Goal: Task Accomplishment & Management: Use online tool/utility

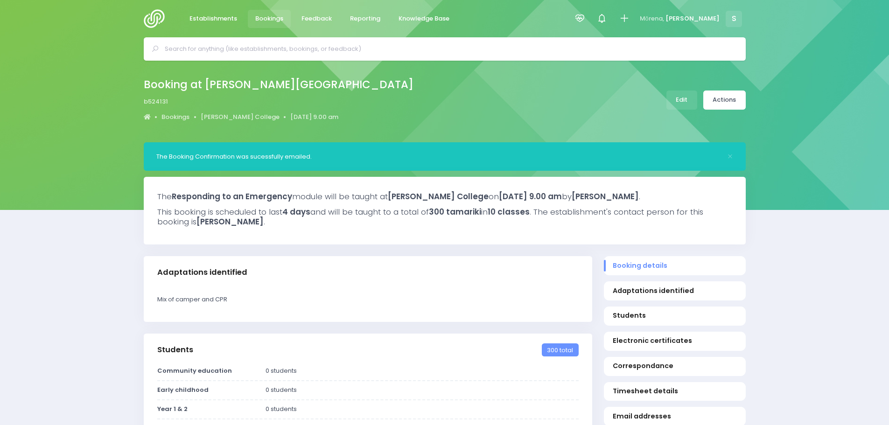
select select "5"
click at [235, 115] on link "James Hargest College" at bounding box center [240, 116] width 79 height 9
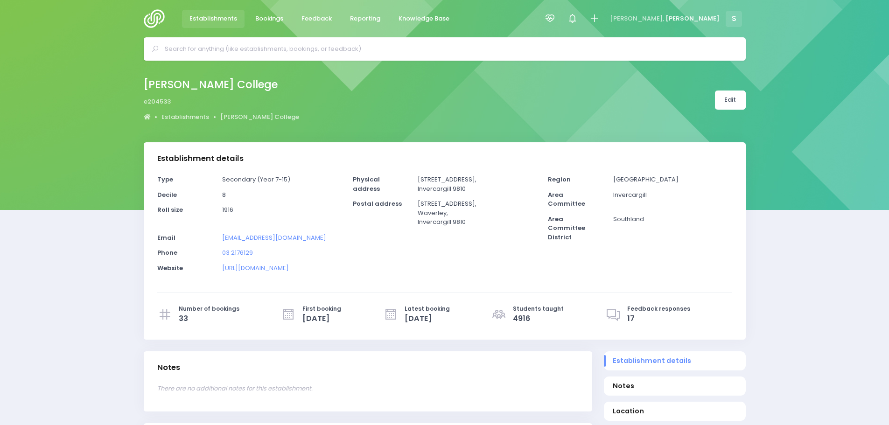
select select "5"
click at [357, 20] on span "Reporting" at bounding box center [365, 18] width 30 height 9
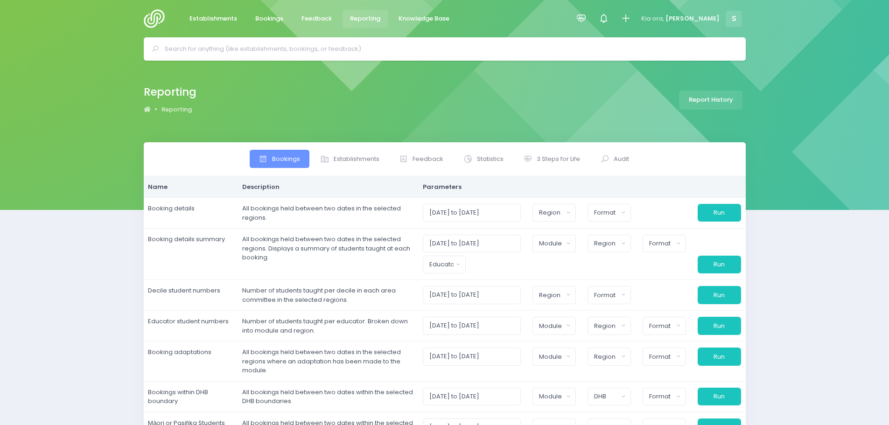
select select
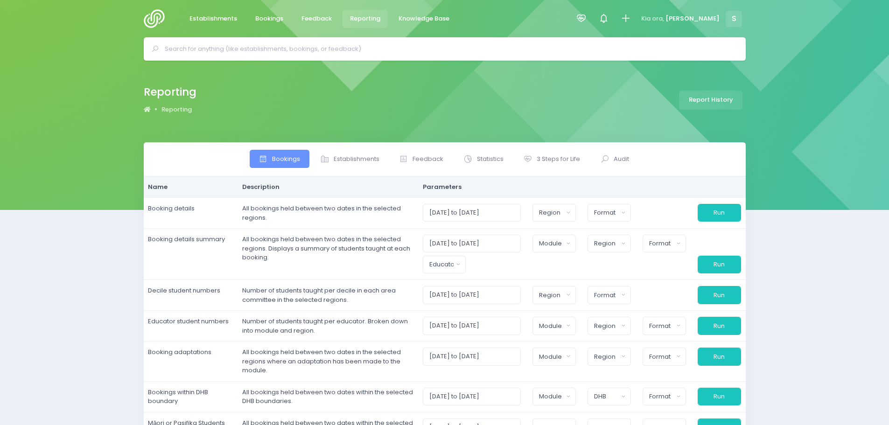
select select
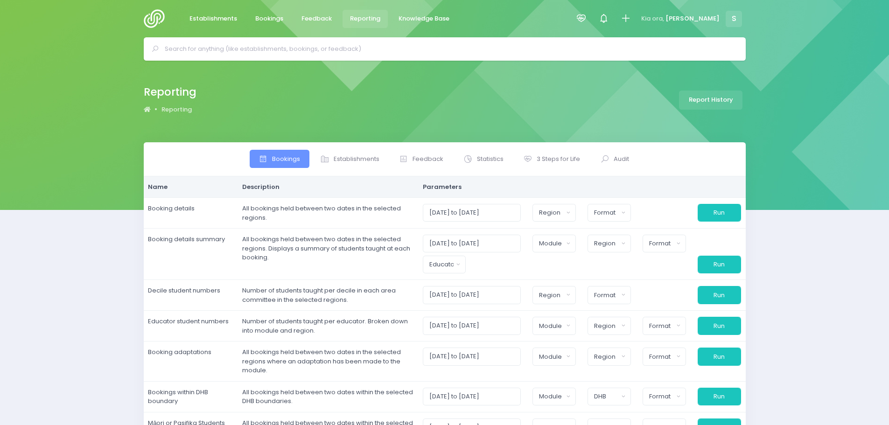
select select
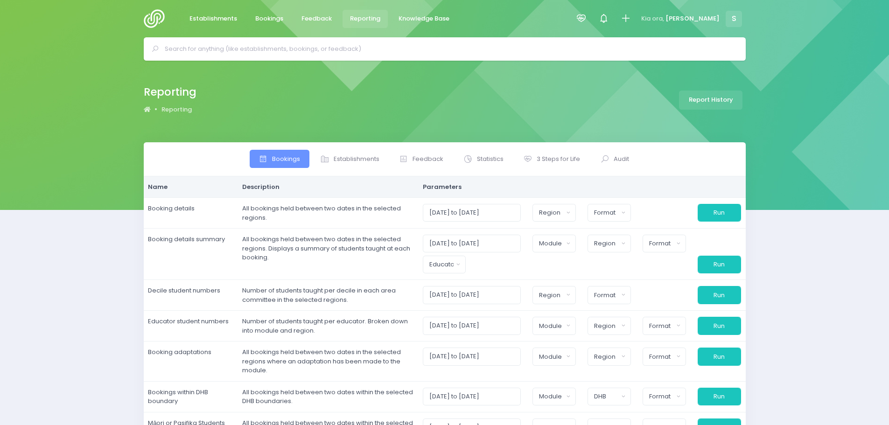
select select
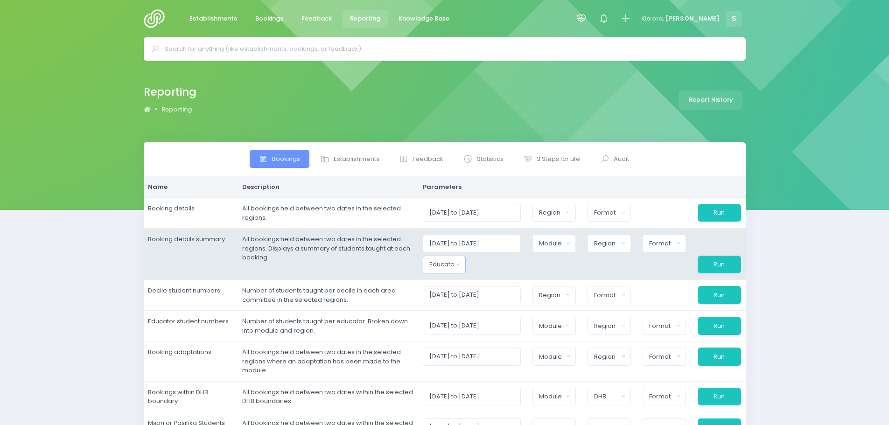
click at [450, 265] on div "Educator" at bounding box center [441, 264] width 24 height 9
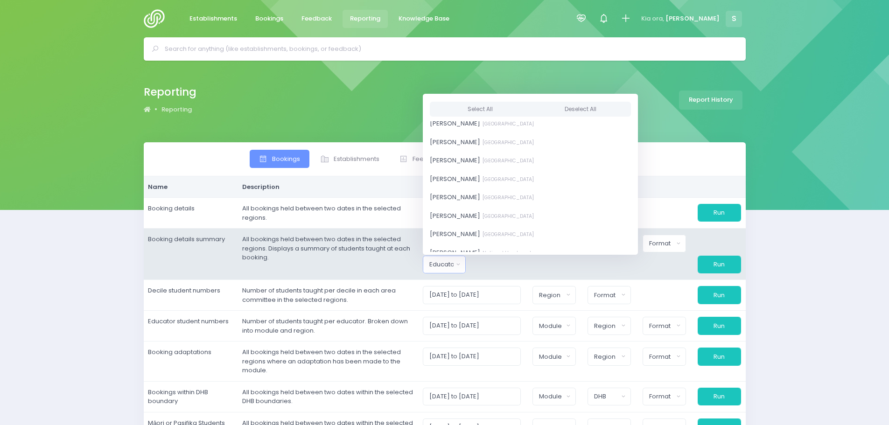
scroll to position [699, 0]
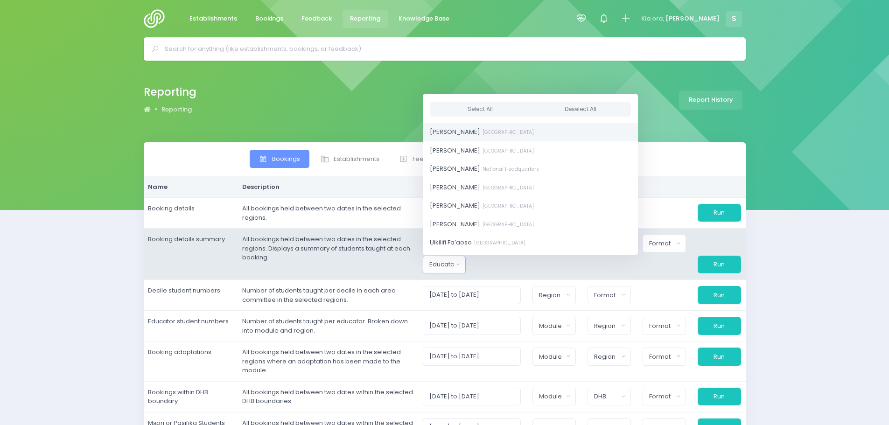
click at [466, 136] on span "Sasha Frame [GEOGRAPHIC_DATA]" at bounding box center [482, 131] width 104 height 9
select select "455801"
click at [508, 267] on div at bounding box center [499, 265] width 55 height 18
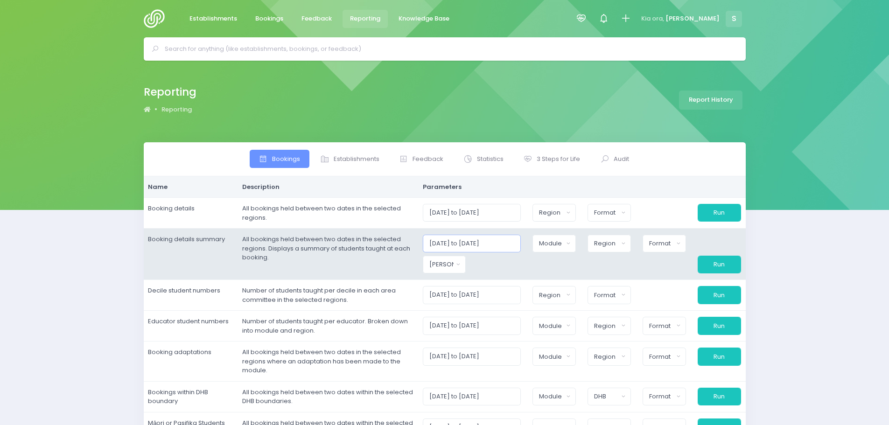
click at [516, 243] on input "[DATE] to [DATE]" at bounding box center [472, 244] width 98 height 18
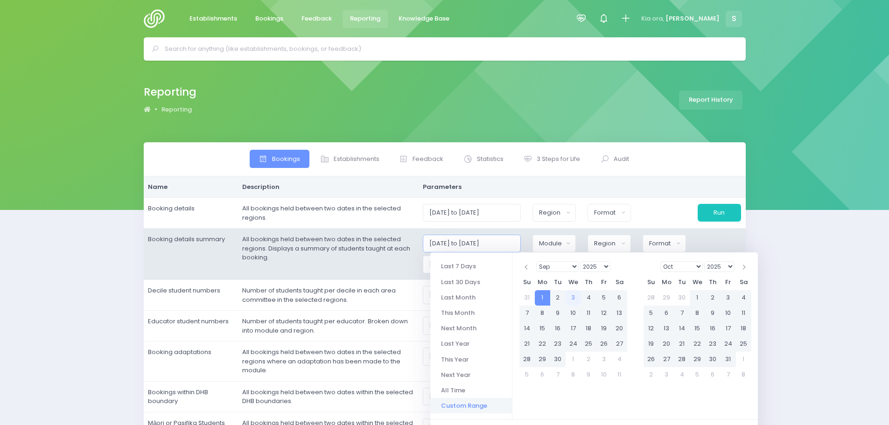
type input "01/09/2025 to 30/09/2026"
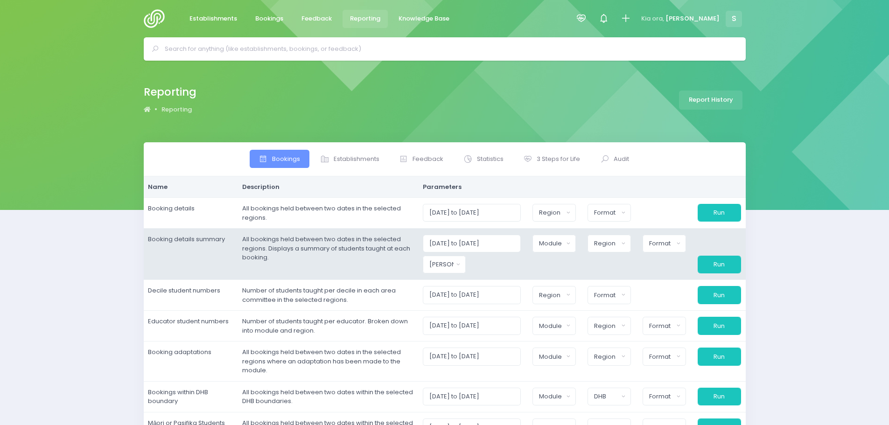
click at [408, 265] on td "All bookings held between two dates in the selected regions. Displays a summary…" at bounding box center [327, 254] width 181 height 51
click at [542, 248] on button "Module" at bounding box center [553, 244] width 43 height 18
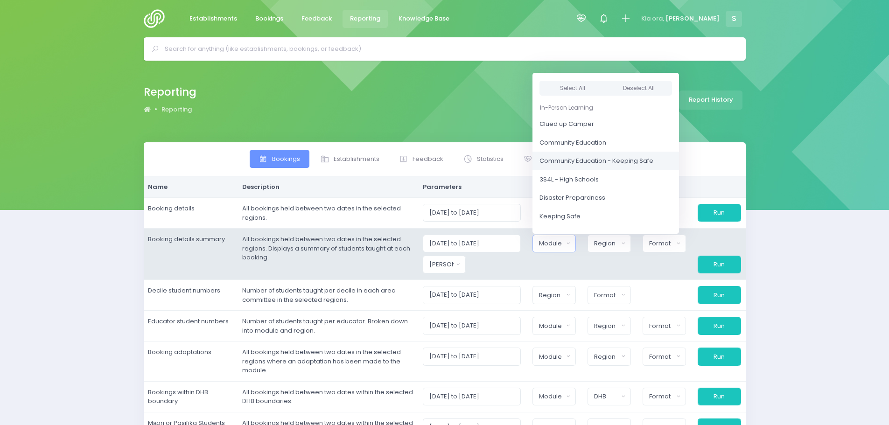
scroll to position [47, 0]
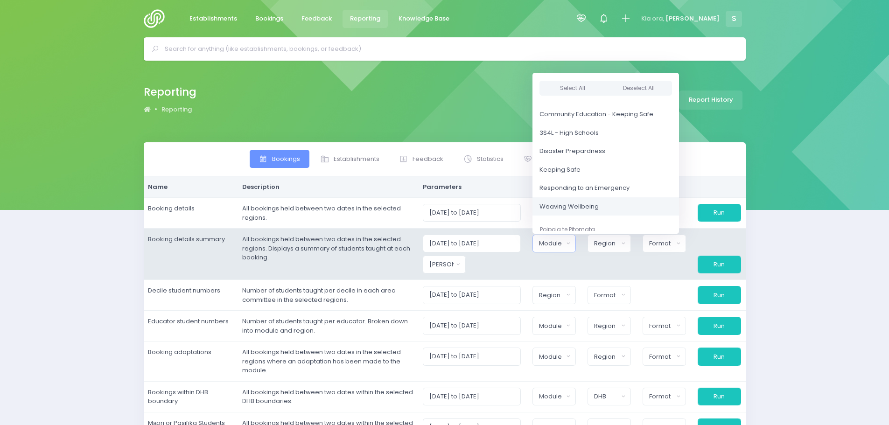
click at [590, 203] on span "Weaving Wellbeing" at bounding box center [568, 206] width 59 height 9
select select "Weaving Wellbeing"
click at [609, 251] on button "Region" at bounding box center [608, 244] width 43 height 18
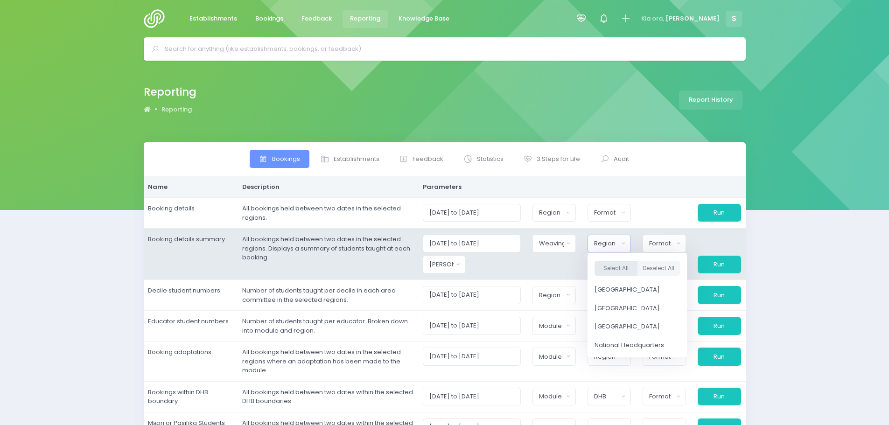
click at [613, 272] on button "Select All" at bounding box center [615, 268] width 43 height 15
select select "Northern"
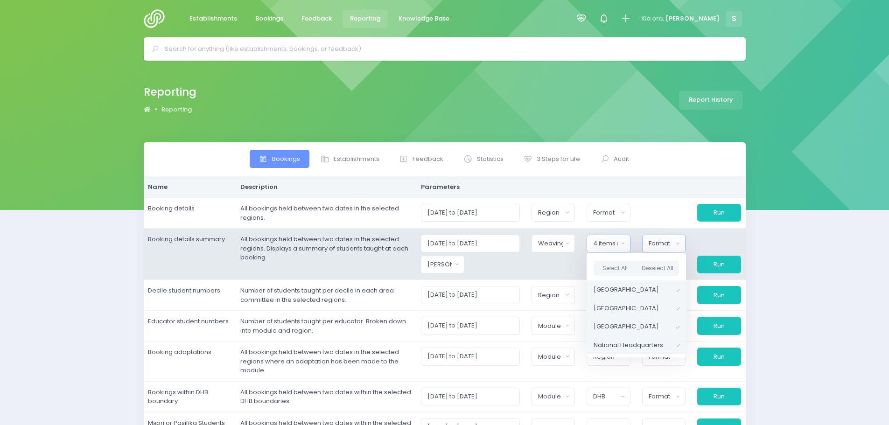
click at [668, 238] on button "Format" at bounding box center [664, 244] width 44 height 18
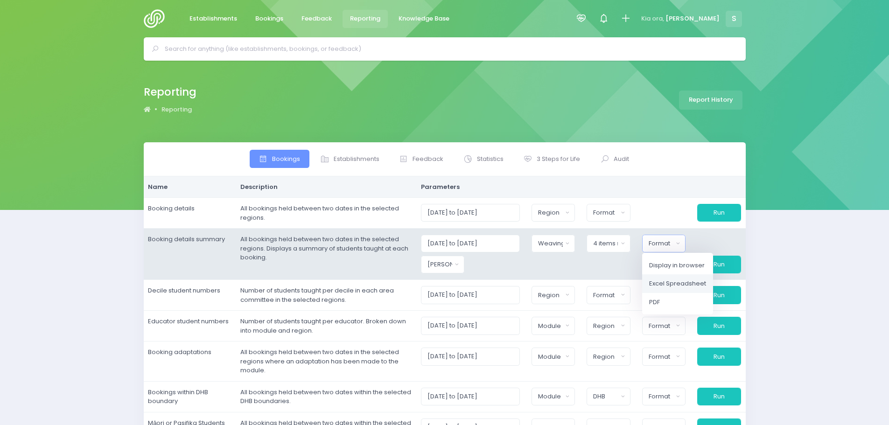
click at [675, 285] on span "Excel Spreadsheet" at bounding box center [677, 283] width 57 height 9
select select "excel"
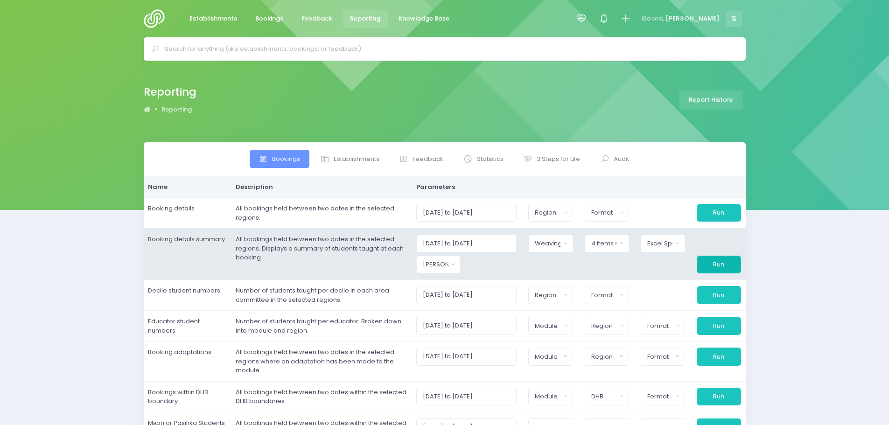
click at [725, 263] on button "Run" at bounding box center [718, 265] width 44 height 18
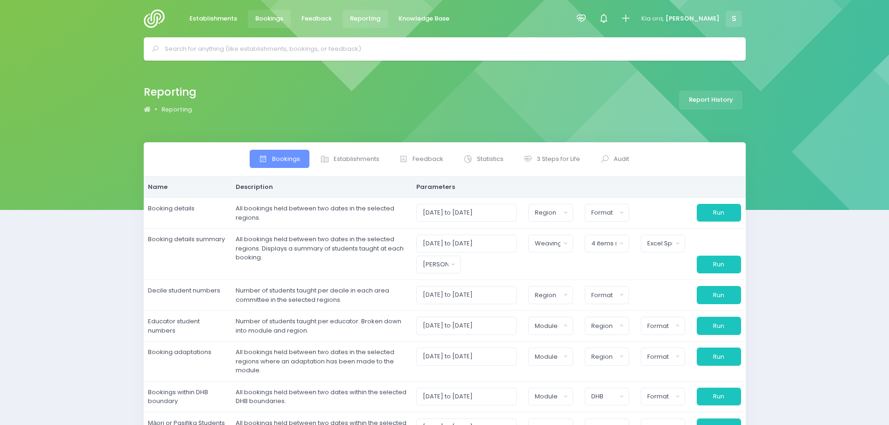
click at [271, 18] on span "Bookings" at bounding box center [269, 18] width 28 height 9
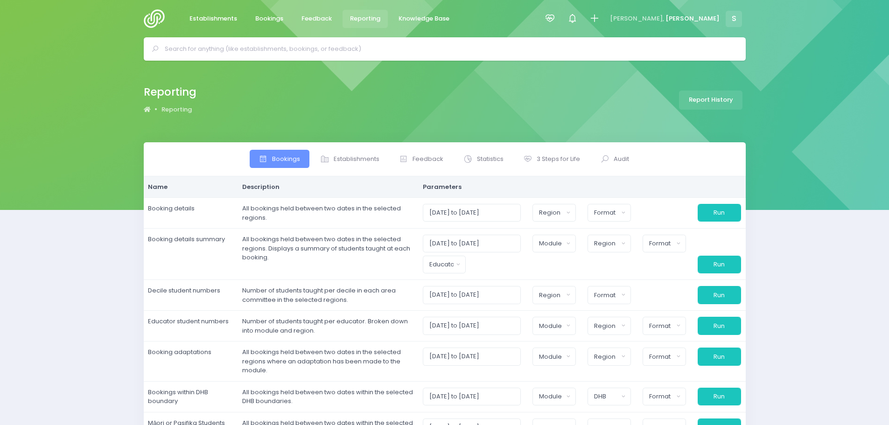
select select
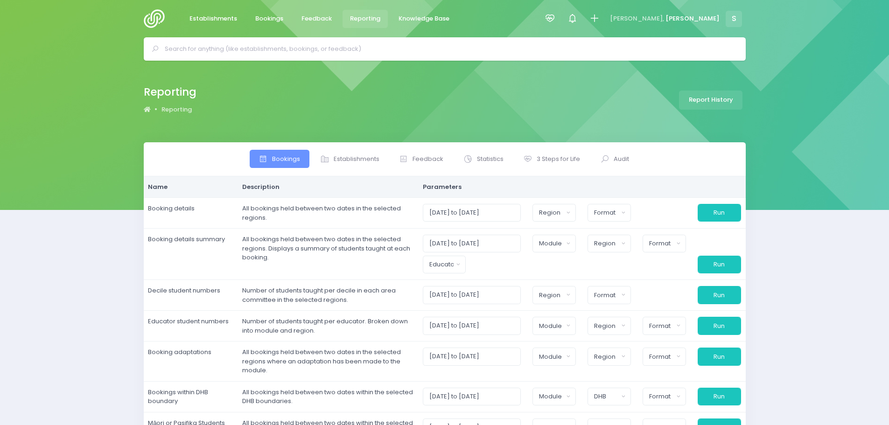
select select
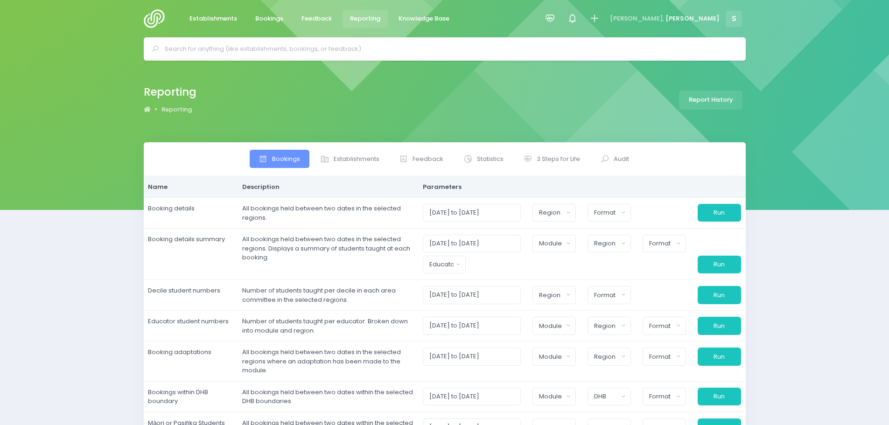
select select
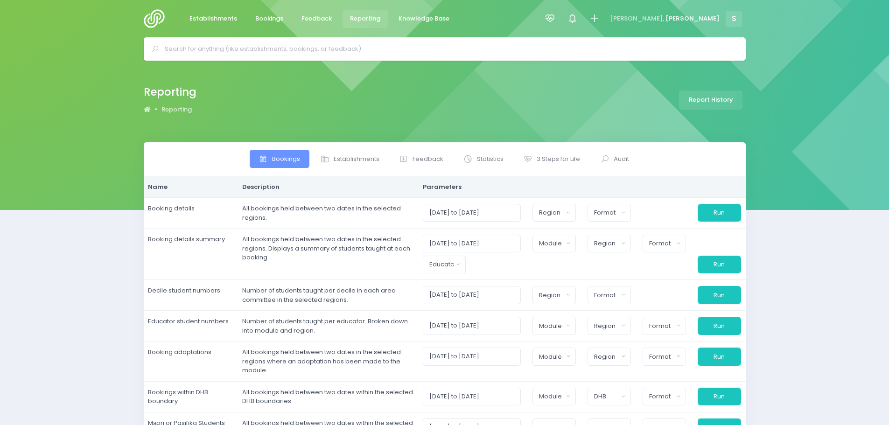
select select
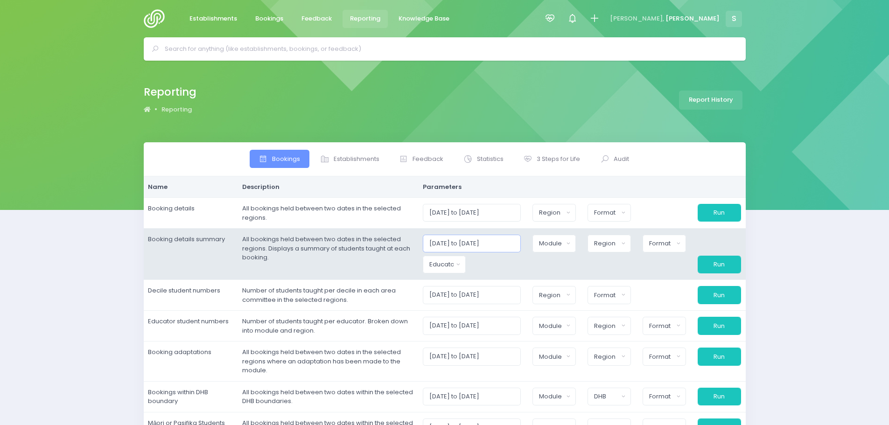
click at [517, 245] on input "[DATE] to [DATE]" at bounding box center [472, 244] width 98 height 18
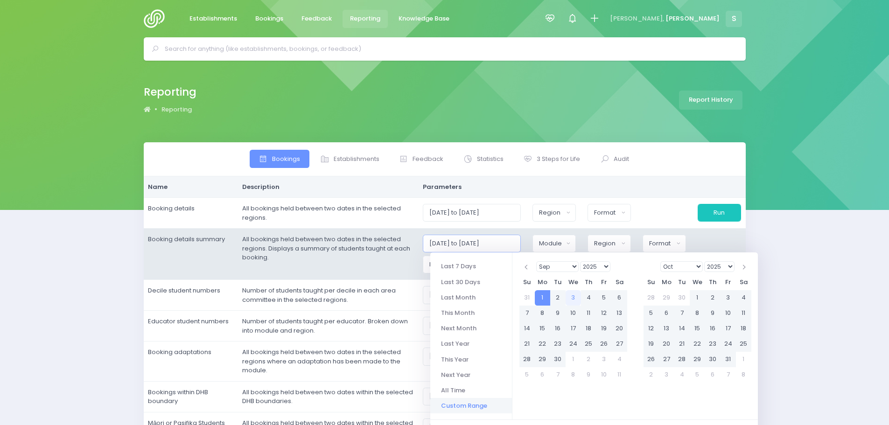
type input "01/09/2025 to 30/09/2026"
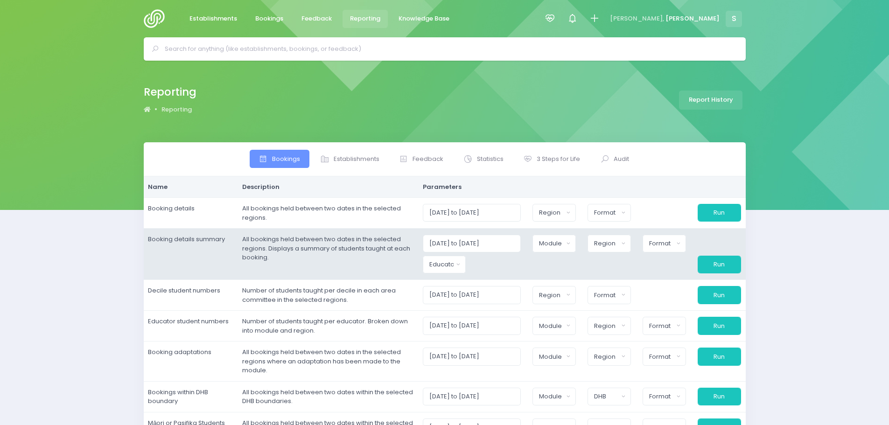
click at [415, 267] on td "All bookings held between two dates in the selected regions. Displays a summary…" at bounding box center [327, 254] width 181 height 51
click at [465, 268] on button "Educator" at bounding box center [444, 265] width 43 height 18
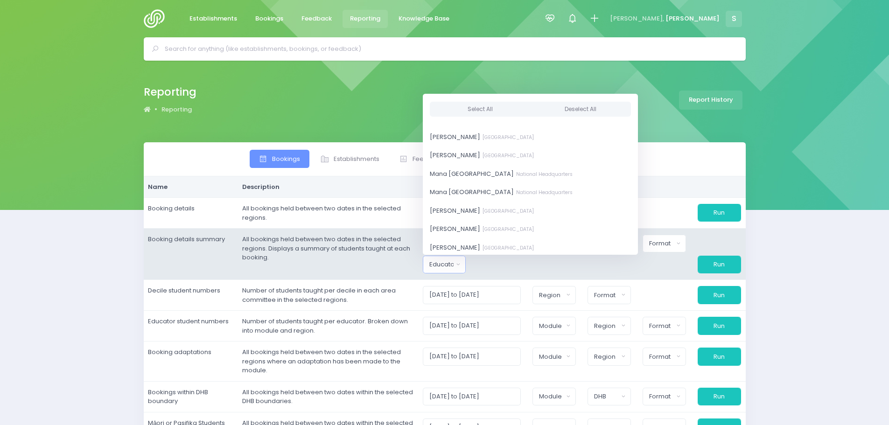
scroll to position [466, 0]
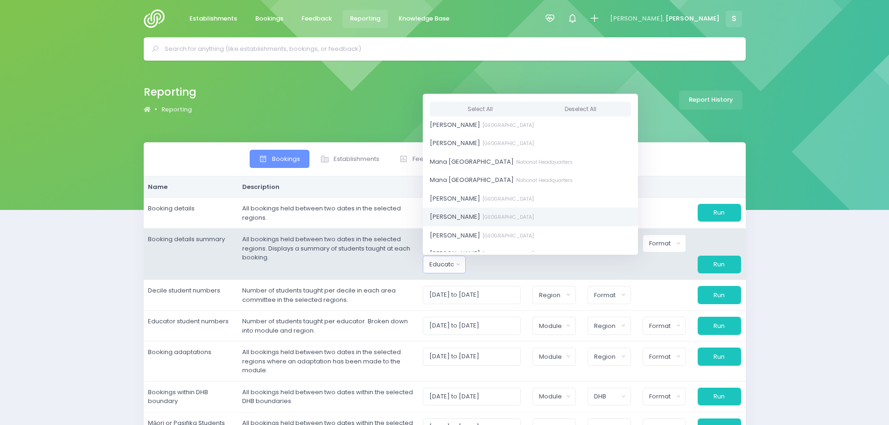
click at [472, 212] on link "Megan Holden South Island Region" at bounding box center [530, 217] width 215 height 19
select select "357484"
drag, startPoint x: 497, startPoint y: 264, endPoint x: 521, endPoint y: 261, distance: 23.9
click at [498, 264] on div at bounding box center [499, 265] width 55 height 18
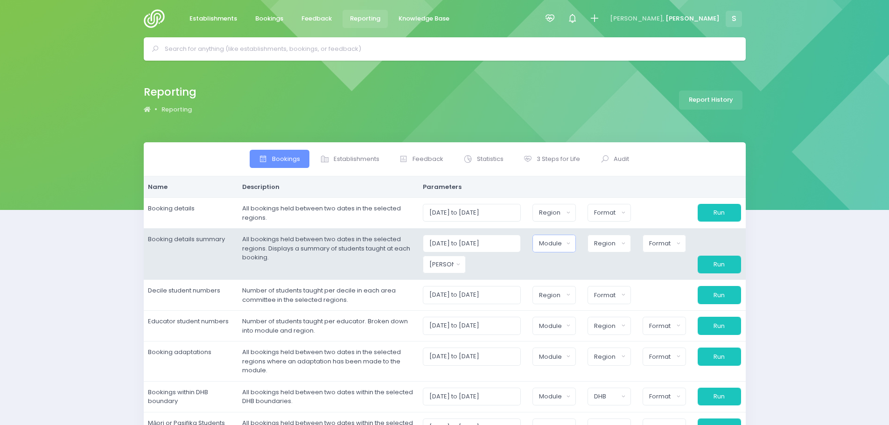
click at [548, 249] on button "Module" at bounding box center [553, 244] width 43 height 18
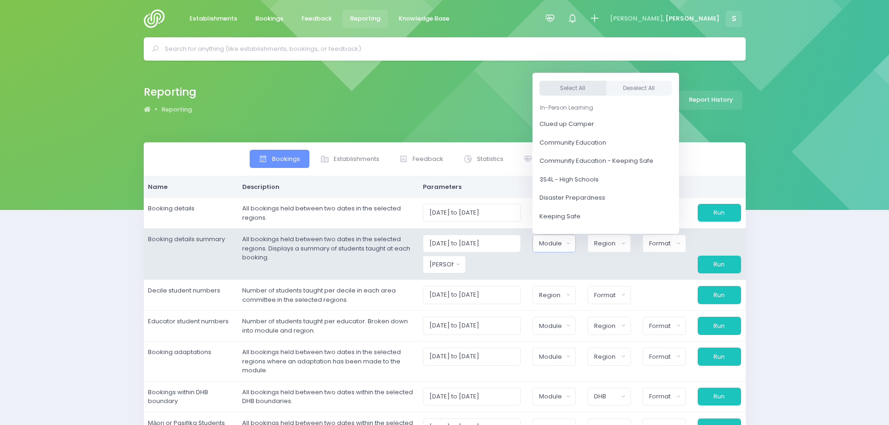
click at [569, 88] on button "Select All" at bounding box center [572, 88] width 67 height 15
select select "Clued up Camper"
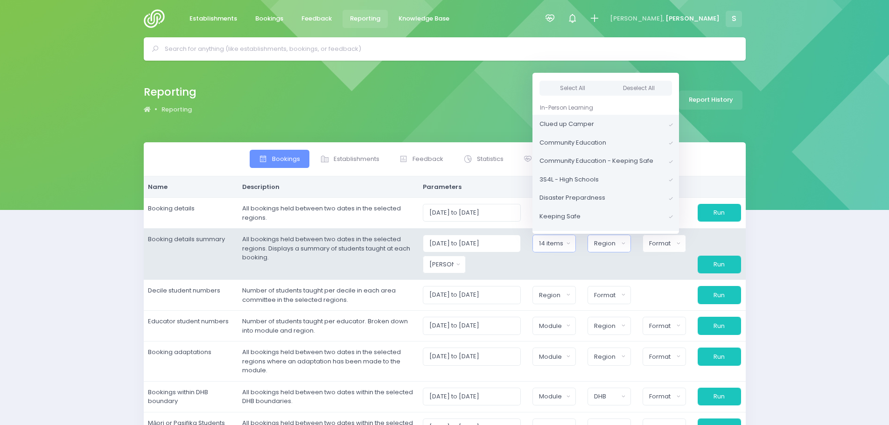
click at [611, 246] on div "Region" at bounding box center [606, 243] width 24 height 9
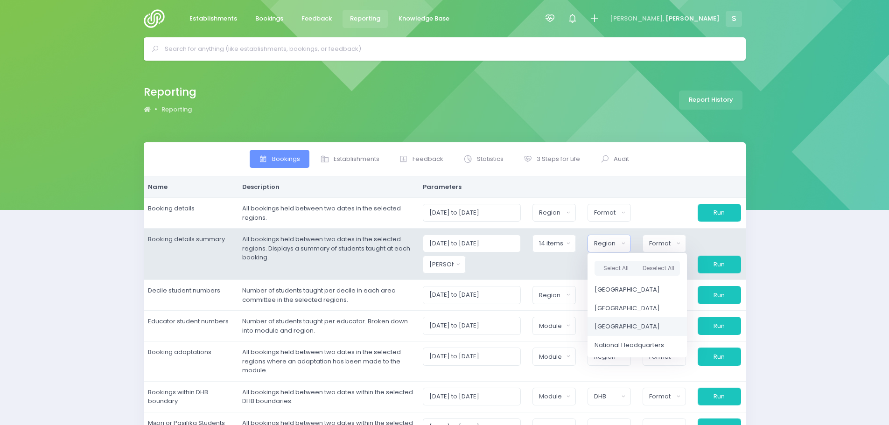
click at [619, 327] on span "[GEOGRAPHIC_DATA]" at bounding box center [626, 326] width 65 height 9
select select "[GEOGRAPHIC_DATA]"
click at [657, 251] on button "Format" at bounding box center [663, 244] width 44 height 18
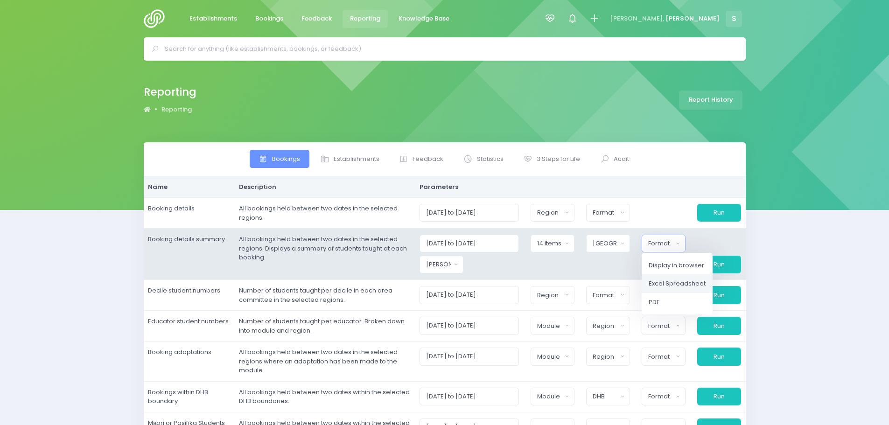
click at [669, 283] on span "Excel Spreadsheet" at bounding box center [676, 283] width 57 height 9
select select "excel"
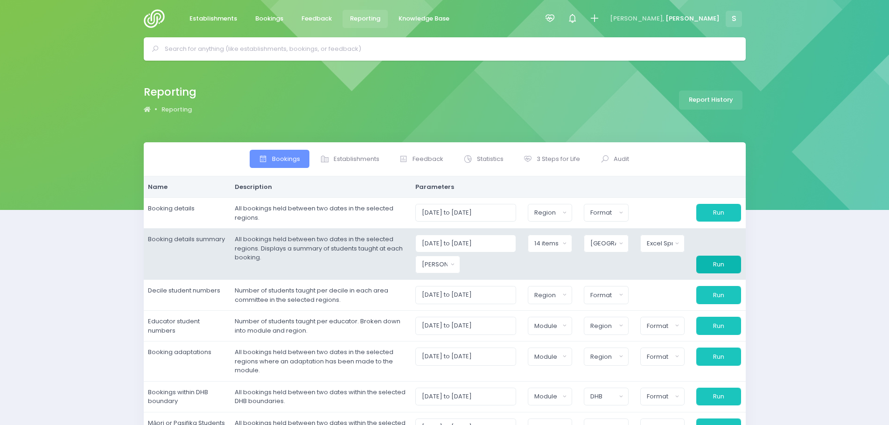
click at [725, 266] on button "Run" at bounding box center [718, 265] width 44 height 18
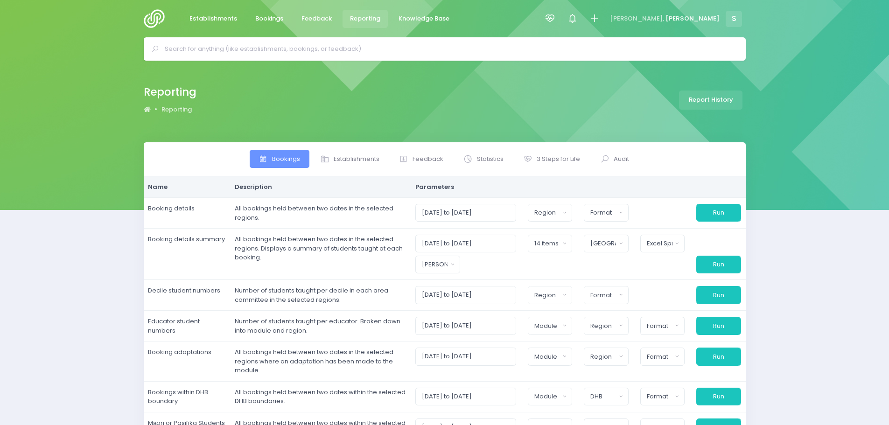
click at [200, 42] on input "text" at bounding box center [449, 49] width 568 height 14
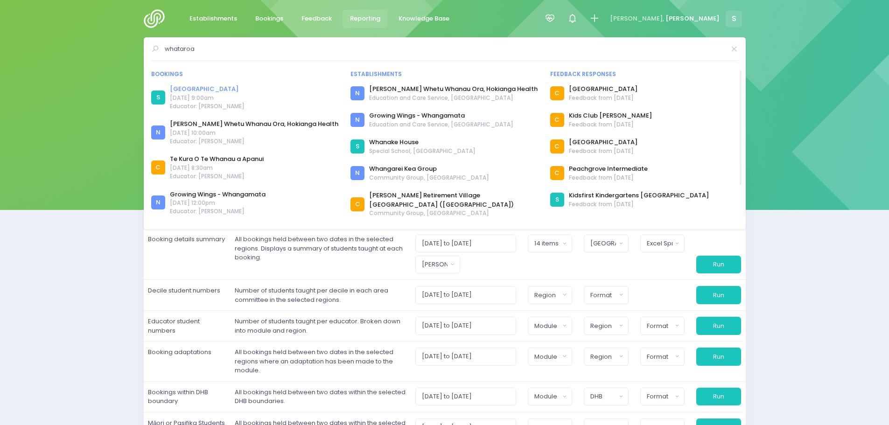
type input "whataroa"
click at [203, 88] on link "Whataroa School" at bounding box center [207, 88] width 75 height 9
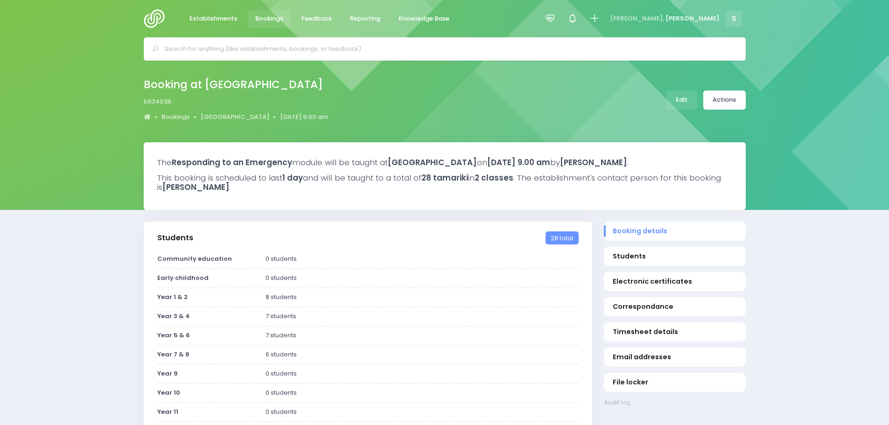
select select "5"
click at [221, 117] on link "[GEOGRAPHIC_DATA]" at bounding box center [235, 116] width 69 height 9
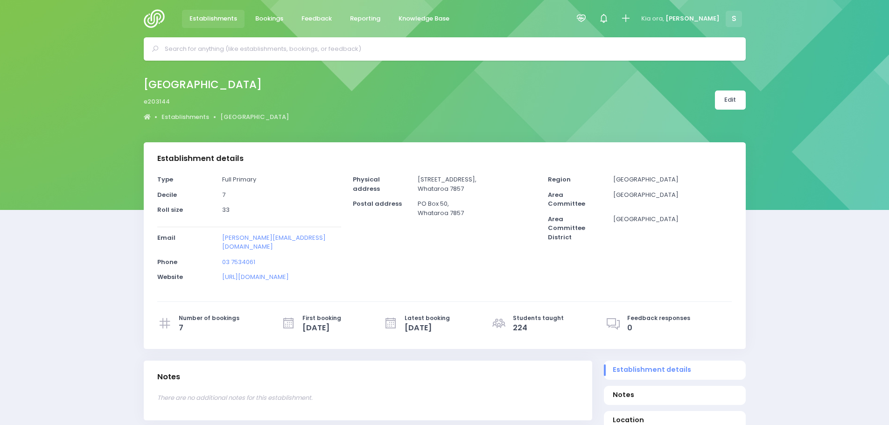
select select "5"
click at [361, 141] on div "Whataroa School e203144 Establishments Whataroa School Edit" at bounding box center [444, 102] width 889 height 82
drag, startPoint x: 308, startPoint y: 14, endPoint x: 322, endPoint y: 64, distance: 52.2
click at [309, 14] on span "Feedback" at bounding box center [316, 18] width 30 height 9
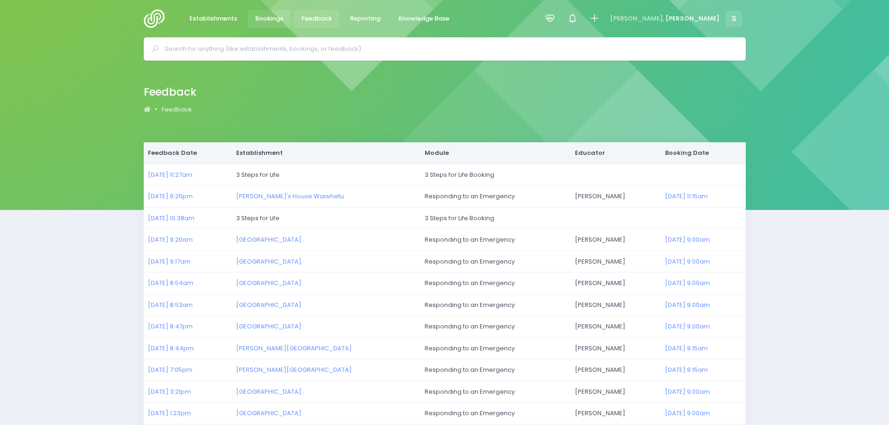
click at [272, 19] on span "Bookings" at bounding box center [269, 18] width 28 height 9
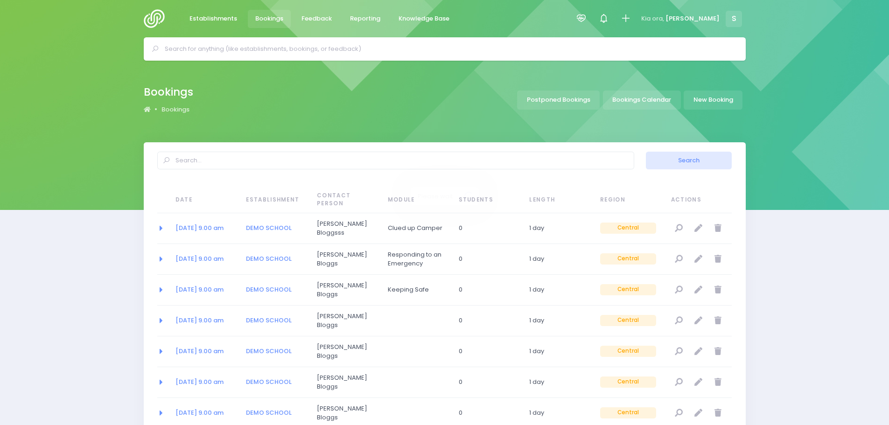
select select "20"
click at [650, 107] on link "Bookings Calendar" at bounding box center [642, 99] width 78 height 19
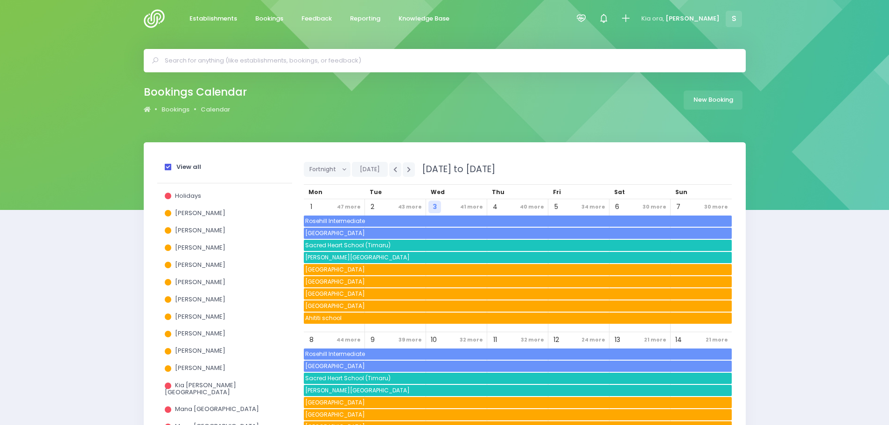
click at [172, 166] on label "View all" at bounding box center [183, 167] width 36 height 7
click at [0, 0] on input "View all" at bounding box center [0, 0] width 0 height 0
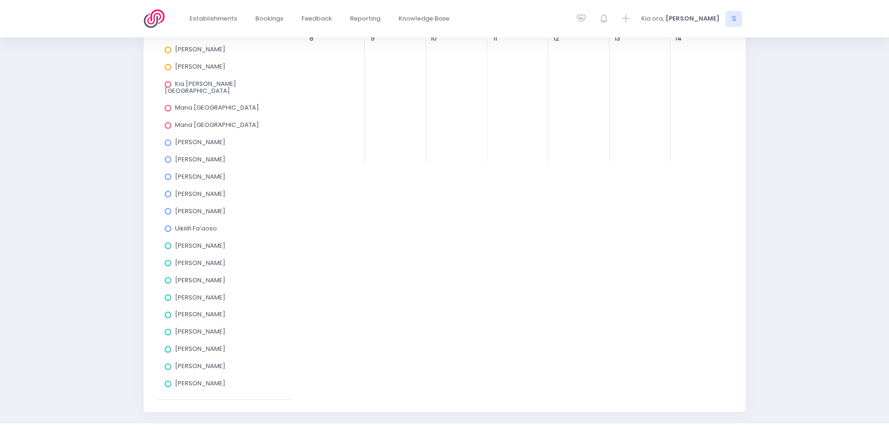
scroll to position [324, 0]
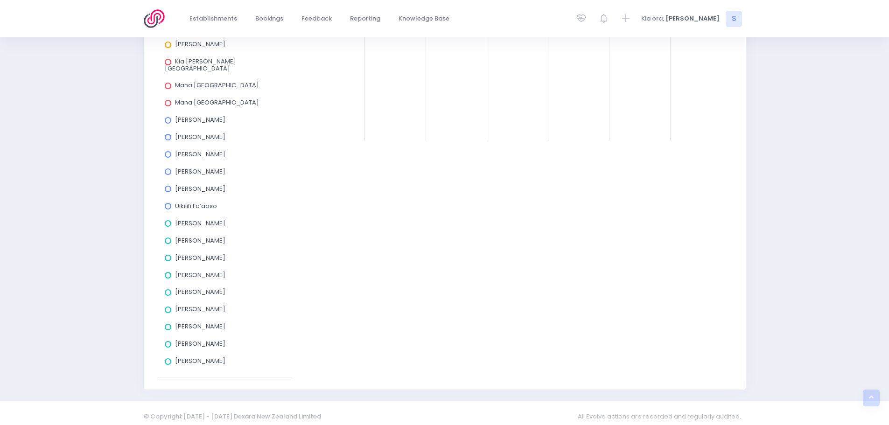
click at [169, 324] on span at bounding box center [168, 327] width 7 height 7
click at [0, 0] on input "[PERSON_NAME]" at bounding box center [0, 0] width 0 height 0
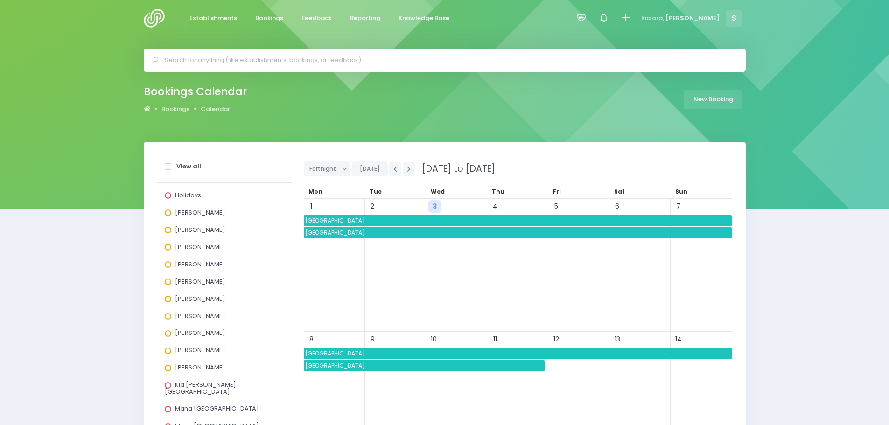
scroll to position [0, 0]
click at [328, 169] on span "Fortnight" at bounding box center [323, 169] width 29 height 14
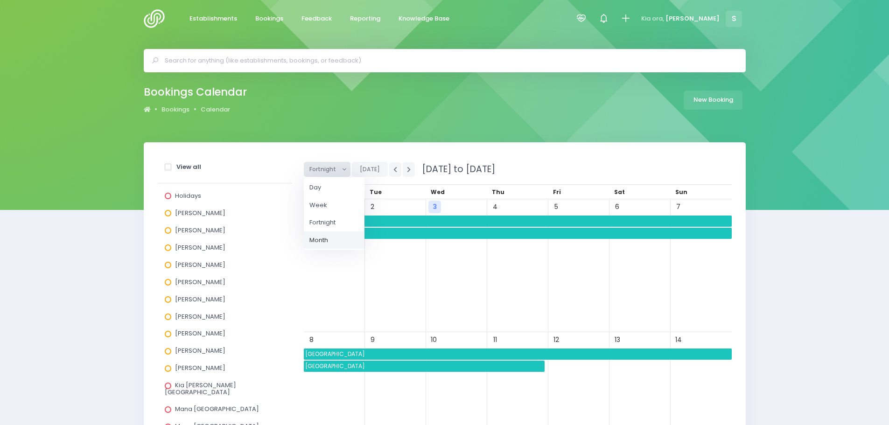
click at [333, 239] on link "Month" at bounding box center [334, 240] width 61 height 18
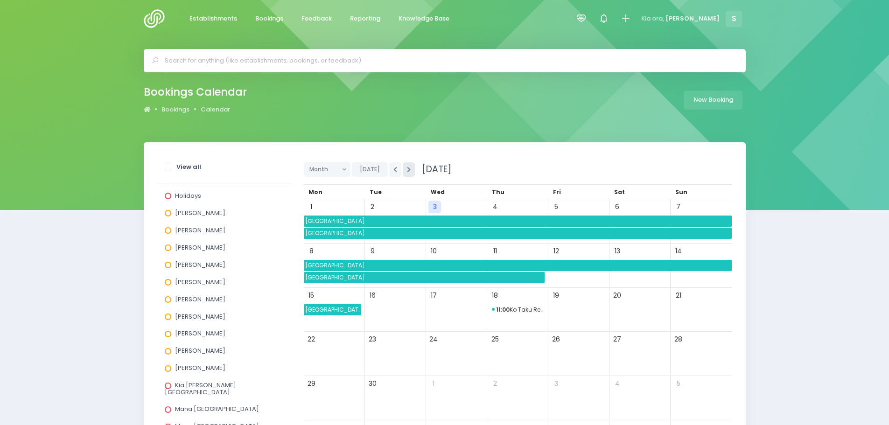
click at [404, 168] on button "button" at bounding box center [409, 169] width 12 height 14
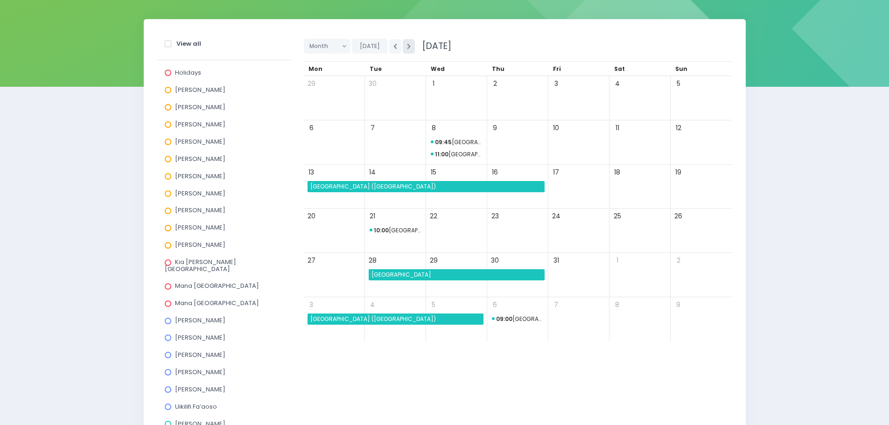
scroll to position [140, 0]
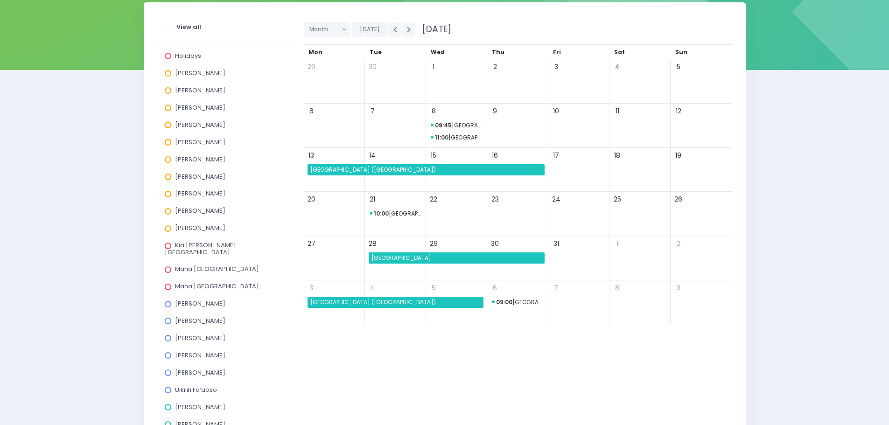
click at [387, 168] on span "St Patrick's School (Invercargill)" at bounding box center [427, 169] width 236 height 11
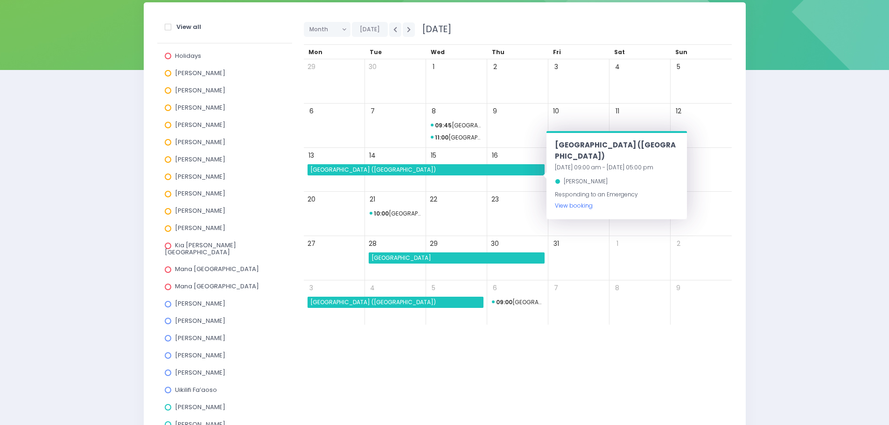
click at [568, 202] on link "View booking" at bounding box center [574, 206] width 38 height 8
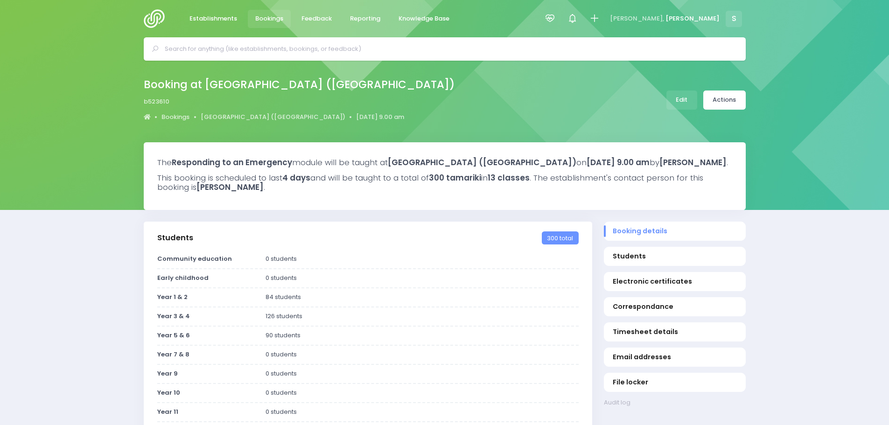
select select "5"
click at [355, 21] on span "Reporting" at bounding box center [365, 18] width 30 height 9
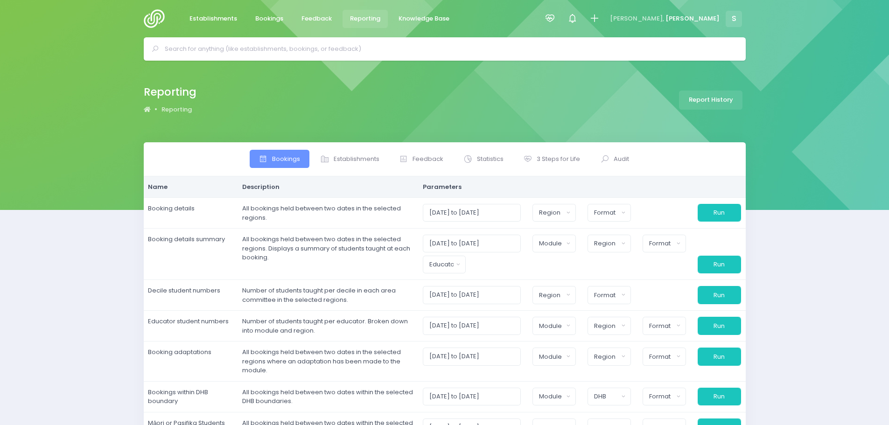
select select
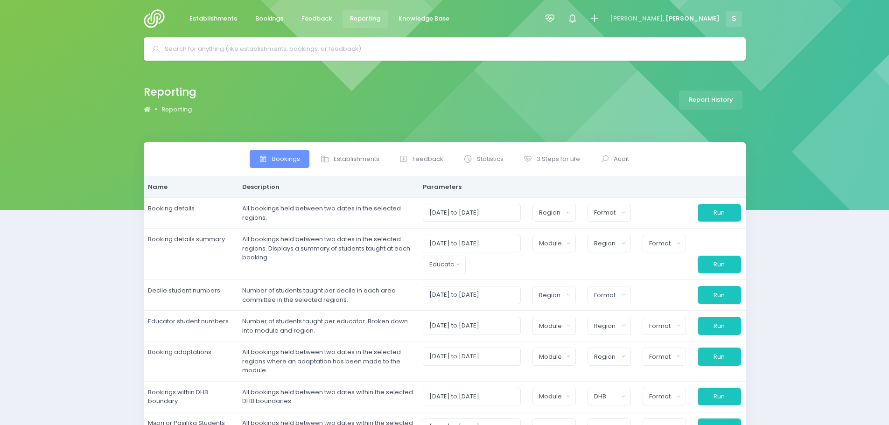
select select
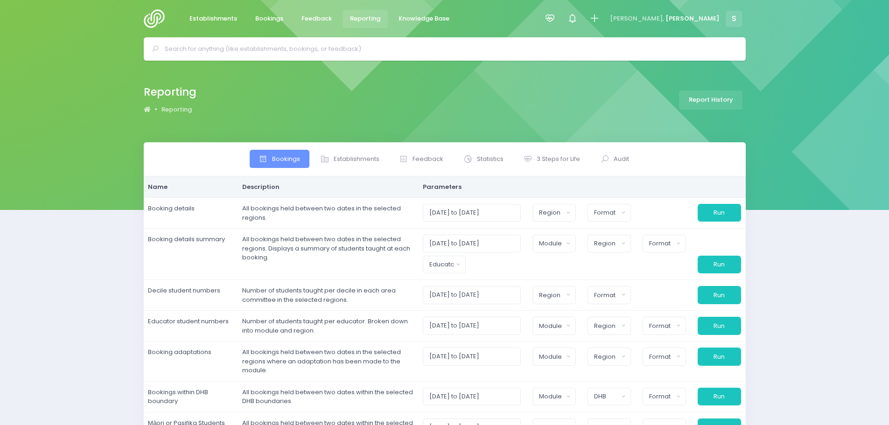
select select
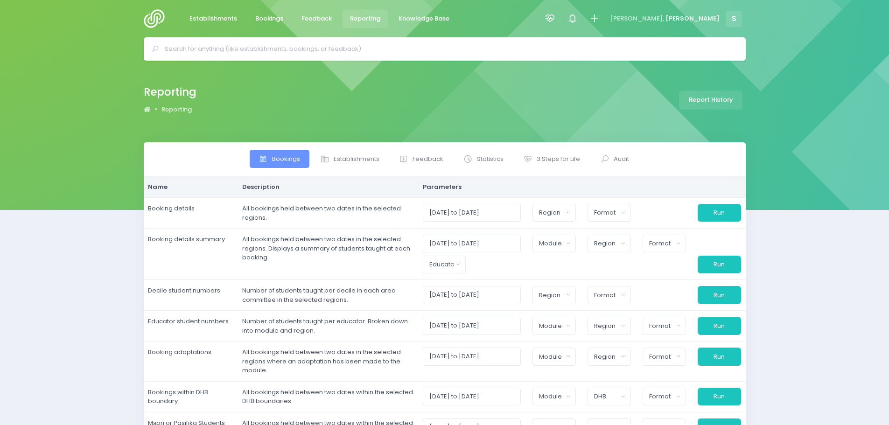
select select
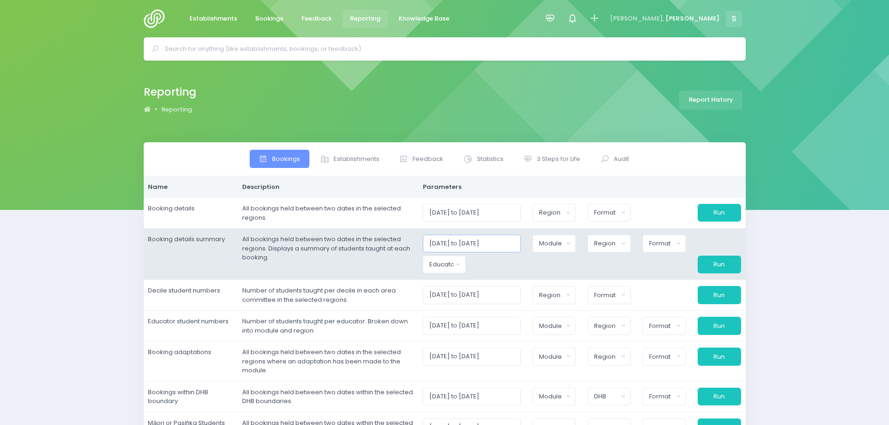
click at [453, 243] on input "[DATE] to [DATE]" at bounding box center [472, 244] width 98 height 18
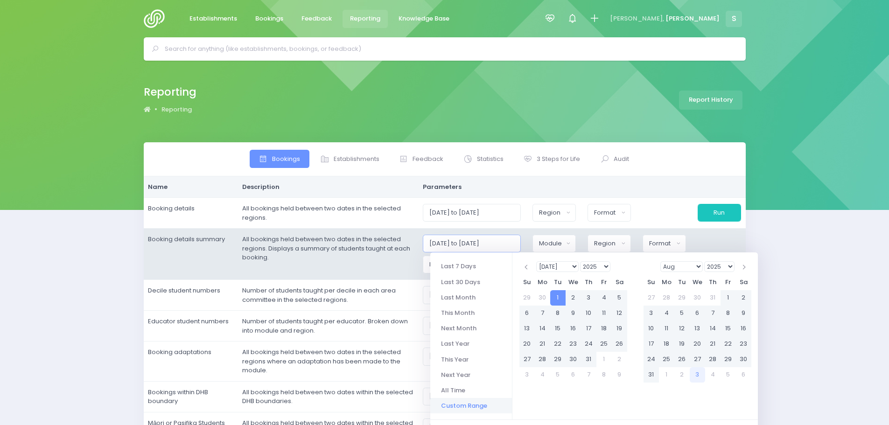
click at [497, 242] on input "[DATE] to [DATE]" at bounding box center [472, 244] width 98 height 18
click at [512, 244] on input "[DATE] to 30/0/2025" at bounding box center [472, 244] width 98 height 18
click at [493, 243] on input "[DATE] to 30/0/2026" at bounding box center [472, 244] width 98 height 18
type input "[DATE] to [DATE]"
click at [396, 264] on td "All bookings held between two dates in the selected regions. Displays a summary…" at bounding box center [327, 254] width 181 height 51
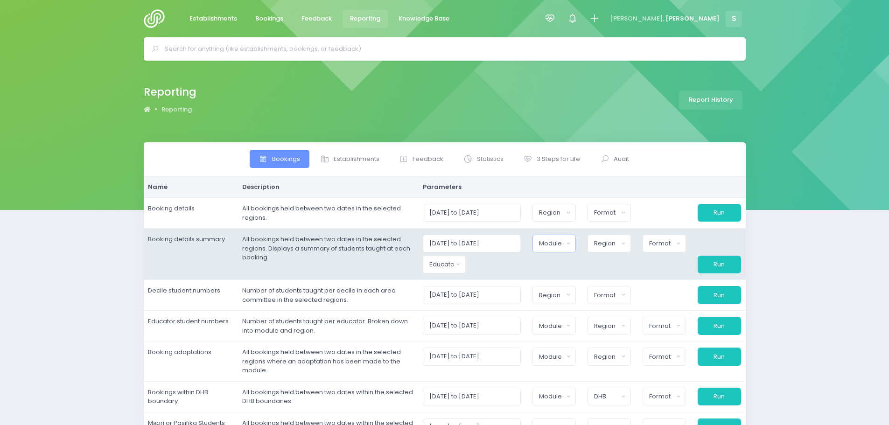
click at [563, 243] on div "Module" at bounding box center [551, 243] width 24 height 9
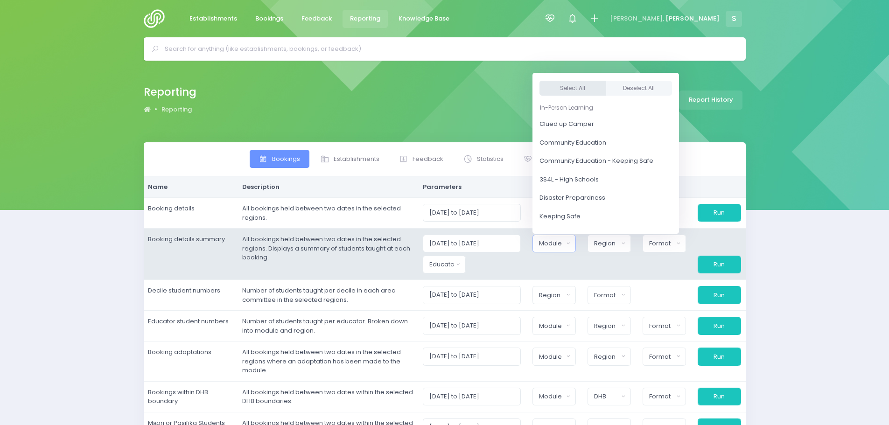
click at [589, 93] on button "Select All" at bounding box center [572, 88] width 67 height 15
select select "Clued up Camper"
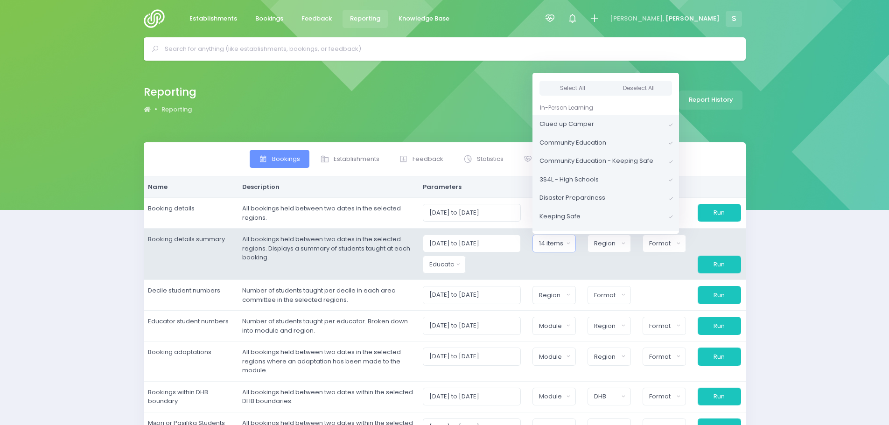
scroll to position [2, 0]
click at [616, 241] on div "Region" at bounding box center [606, 243] width 24 height 9
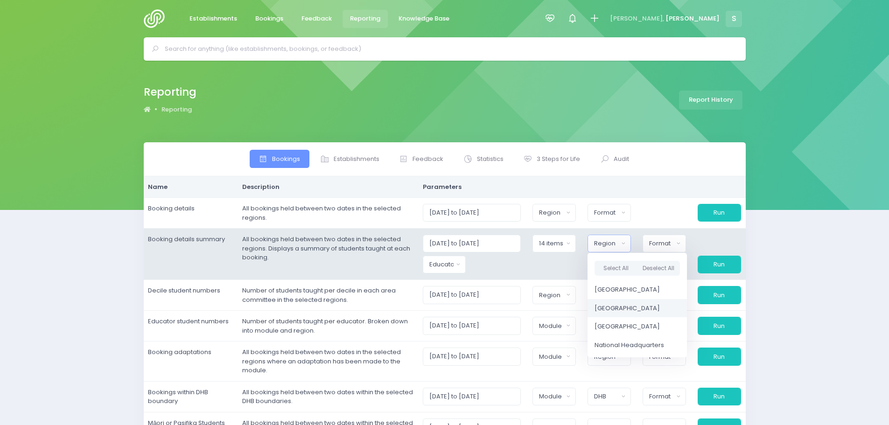
click at [622, 308] on span "[GEOGRAPHIC_DATA]" at bounding box center [626, 308] width 65 height 9
select select "Central"
click at [620, 324] on span "[GEOGRAPHIC_DATA]" at bounding box center [625, 326] width 65 height 9
click at [453, 268] on div "Educator" at bounding box center [440, 264] width 25 height 9
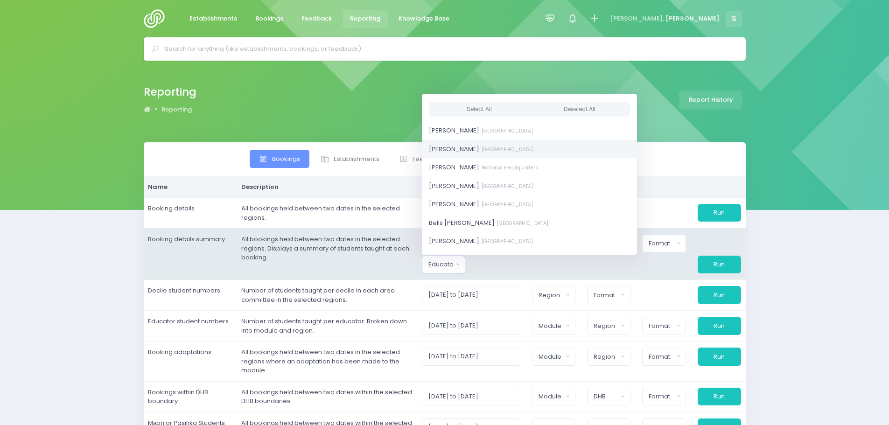
click at [461, 146] on span "[PERSON_NAME] [GEOGRAPHIC_DATA]" at bounding box center [481, 148] width 104 height 9
select select "591445"
click at [669, 247] on div "Format" at bounding box center [660, 243] width 25 height 9
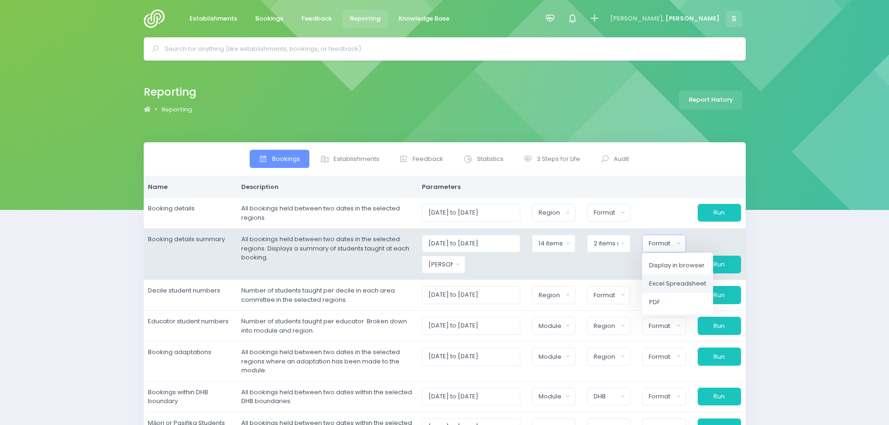
click at [664, 283] on span "Excel Spreadsheet" at bounding box center [677, 283] width 57 height 9
select select "excel"
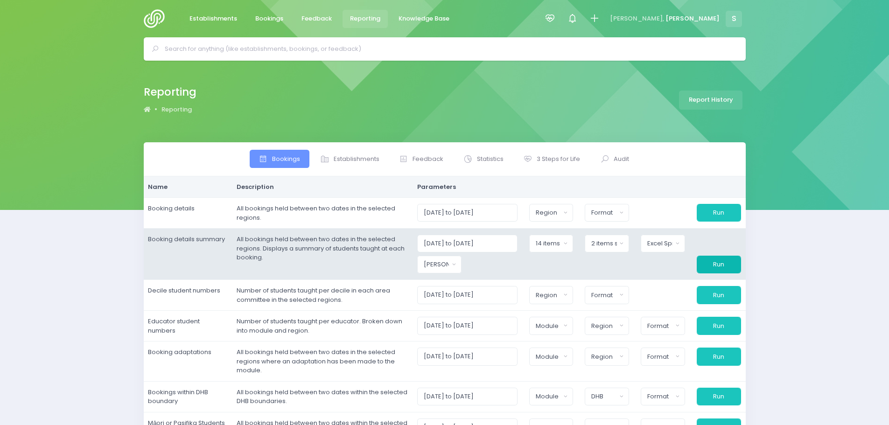
click at [720, 268] on button "Run" at bounding box center [718, 265] width 44 height 18
click at [458, 264] on button "Amy Lucas" at bounding box center [439, 265] width 44 height 18
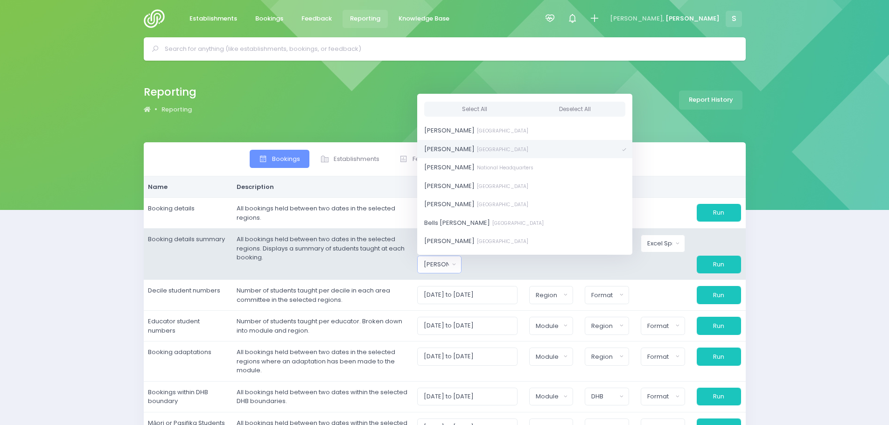
click at [455, 147] on span "Amy Lucas South Island Region" at bounding box center [476, 148] width 104 height 9
click at [450, 227] on span "Nicky Young South Island Region" at bounding box center [476, 225] width 104 height 9
select select "321155"
click at [569, 268] on div at bounding box center [551, 265] width 56 height 18
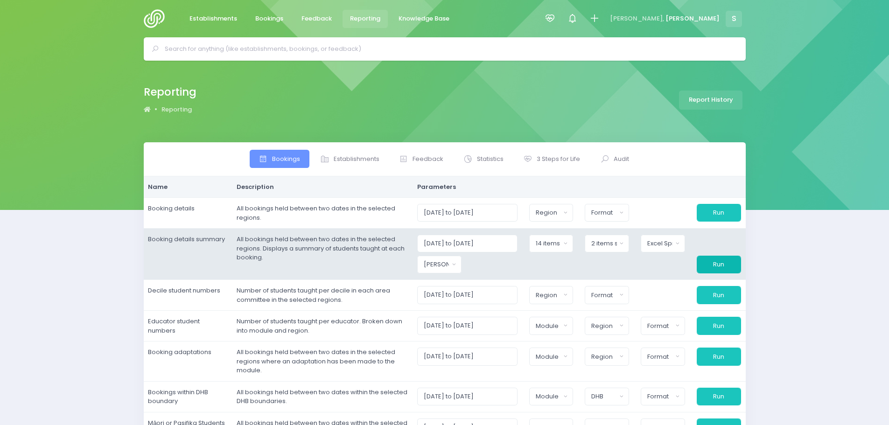
click at [711, 264] on button "Run" at bounding box center [718, 265] width 44 height 18
click at [445, 262] on div "Nicky Young" at bounding box center [436, 264] width 25 height 9
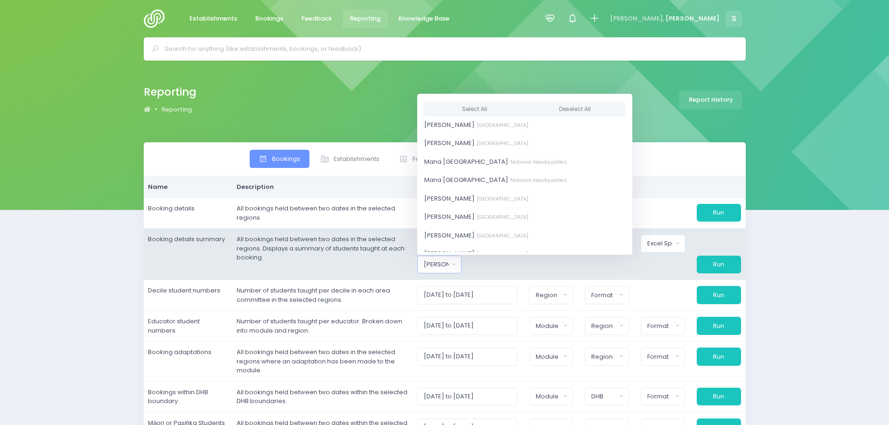
scroll to position [699, 0]
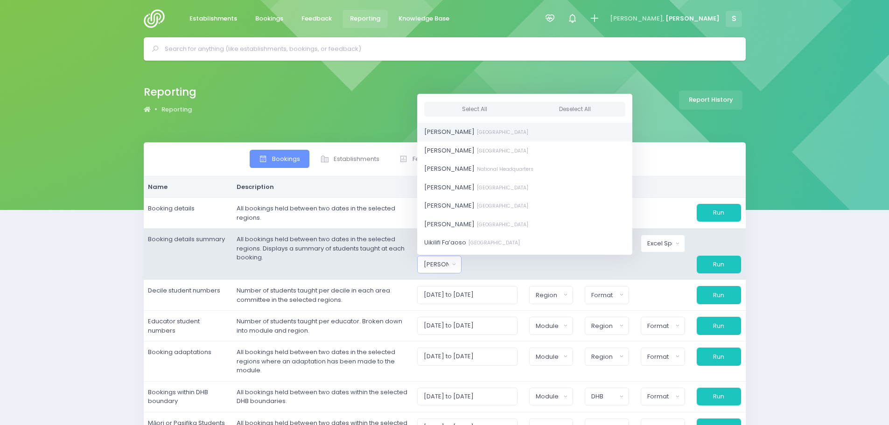
click at [445, 135] on span "Sasha Frame South Island Region" at bounding box center [476, 131] width 104 height 9
drag, startPoint x: 492, startPoint y: 266, endPoint x: 564, endPoint y: 268, distance: 71.8
click at [494, 266] on div at bounding box center [495, 265] width 56 height 18
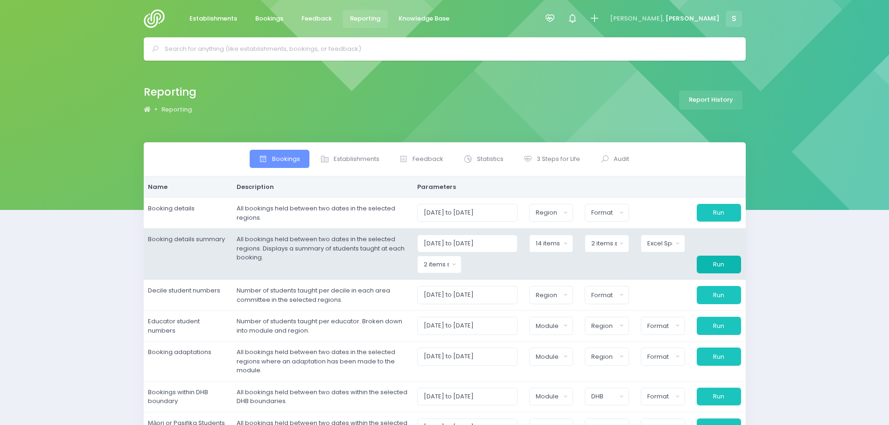
click at [720, 266] on button "Run" at bounding box center [718, 265] width 44 height 18
click at [449, 267] on div "2 items selected" at bounding box center [436, 264] width 25 height 9
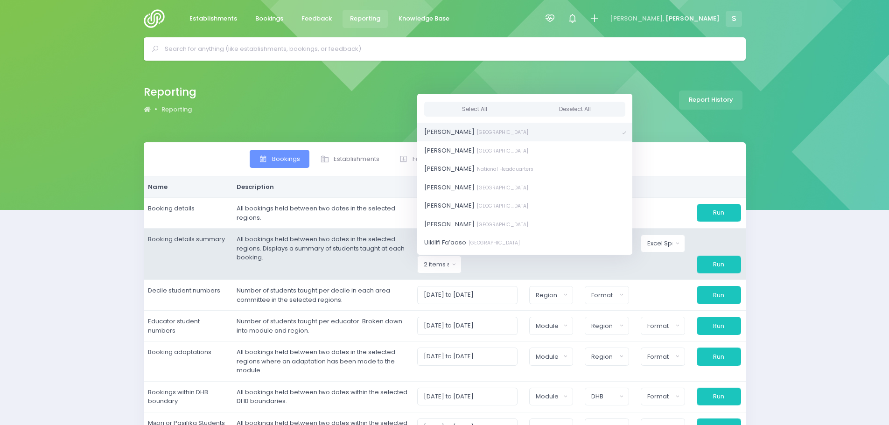
scroll to position [0, 0]
click at [537, 112] on button "Deselect All" at bounding box center [574, 108] width 101 height 15
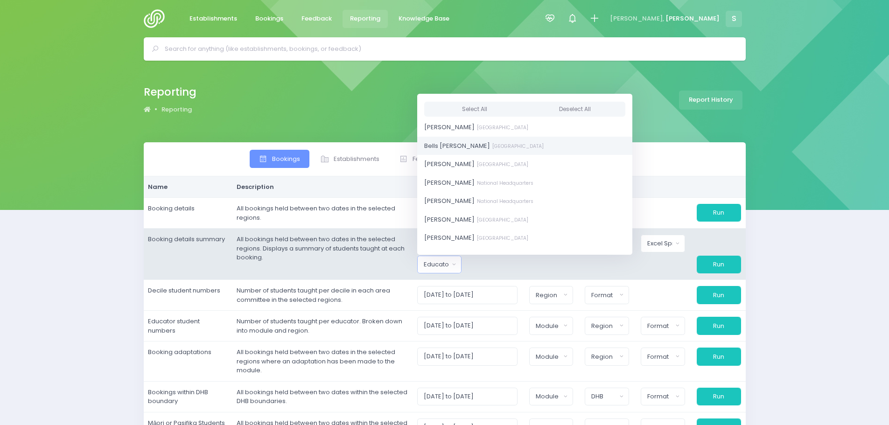
scroll to position [93, 0]
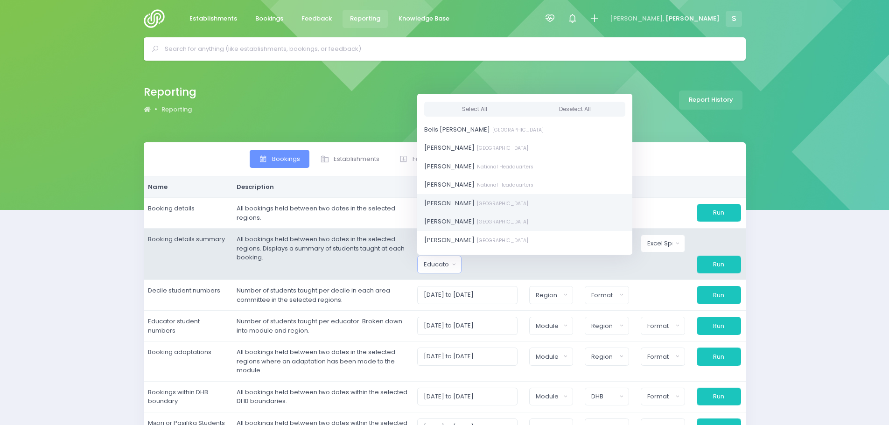
drag, startPoint x: 465, startPoint y: 200, endPoint x: 470, endPoint y: 212, distance: 13.2
click at [465, 200] on span "Charlie Palmer South Island Region" at bounding box center [476, 202] width 104 height 9
select select "660290"
click at [507, 268] on div at bounding box center [495, 265] width 56 height 18
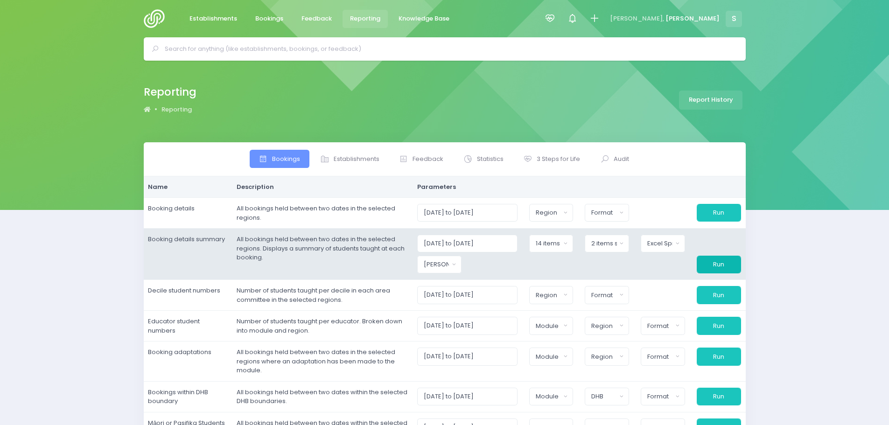
click at [727, 268] on button "Run" at bounding box center [718, 265] width 44 height 18
click at [432, 264] on div "[PERSON_NAME]" at bounding box center [436, 264] width 25 height 9
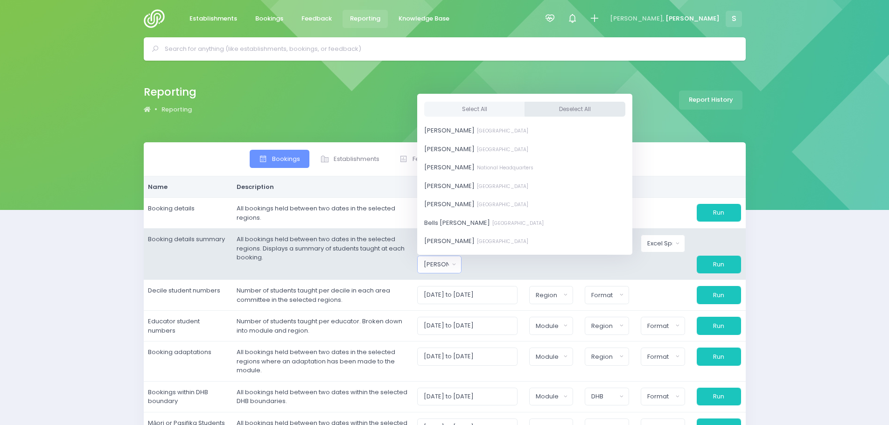
click at [549, 111] on button "Deselect All" at bounding box center [574, 108] width 101 height 15
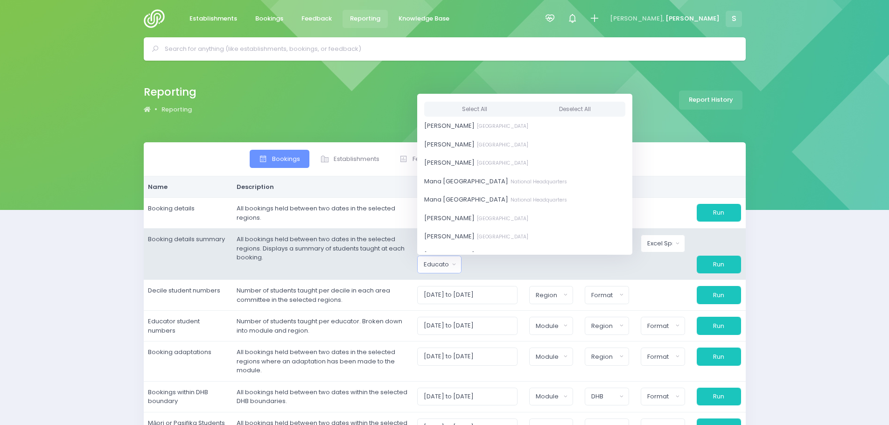
scroll to position [466, 0]
click at [459, 218] on span "Megan Holden South Island Region" at bounding box center [476, 216] width 104 height 9
select select "357484"
click at [485, 270] on div at bounding box center [495, 265] width 56 height 18
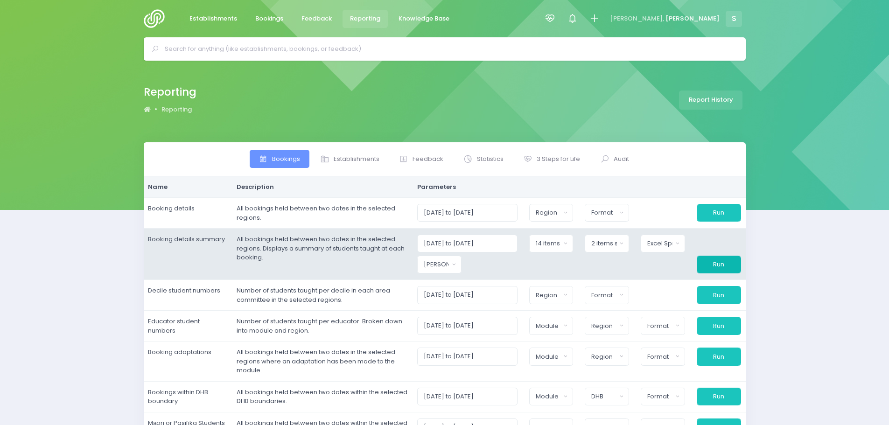
click at [716, 270] on button "Run" at bounding box center [718, 265] width 44 height 18
click at [449, 265] on div "Megan Holden" at bounding box center [436, 264] width 25 height 9
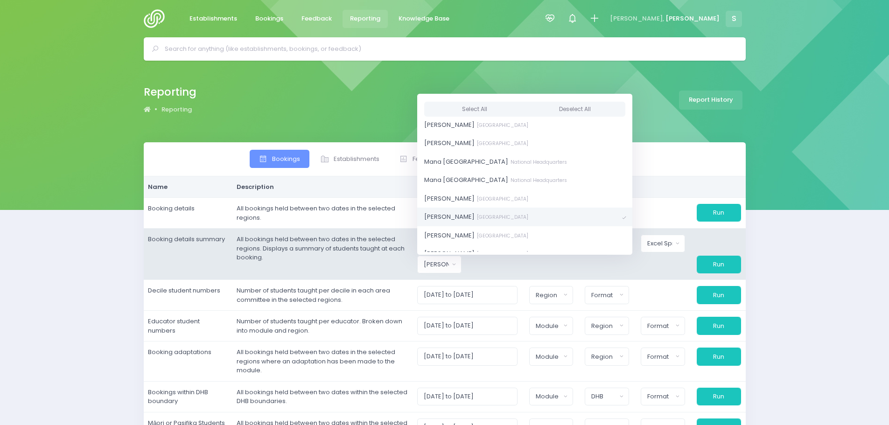
scroll to position [0, 0]
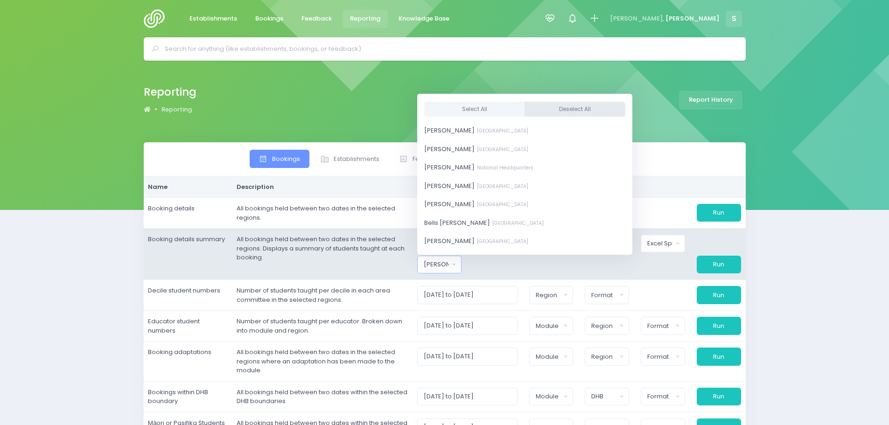
click at [535, 108] on button "Deselect All" at bounding box center [574, 108] width 101 height 15
click at [464, 144] on span "Elysse Renouf South Island Region" at bounding box center [476, 146] width 104 height 9
select select "319874"
drag, startPoint x: 585, startPoint y: 267, endPoint x: 700, endPoint y: 269, distance: 114.8
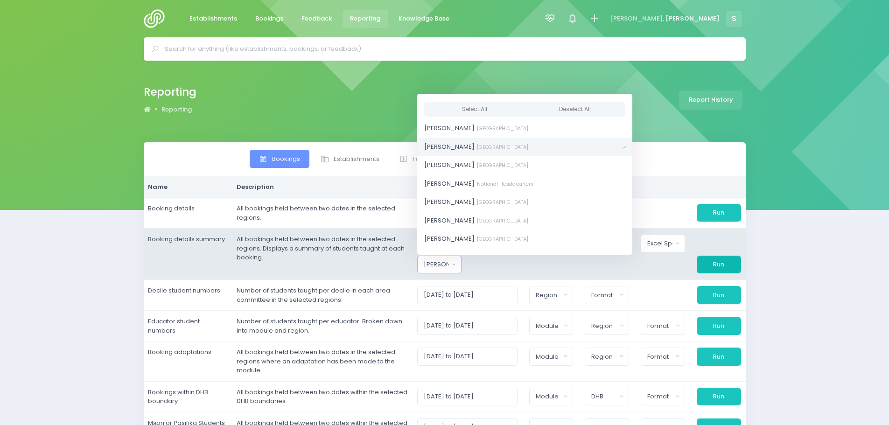
click at [606, 269] on div at bounding box center [607, 265] width 56 height 18
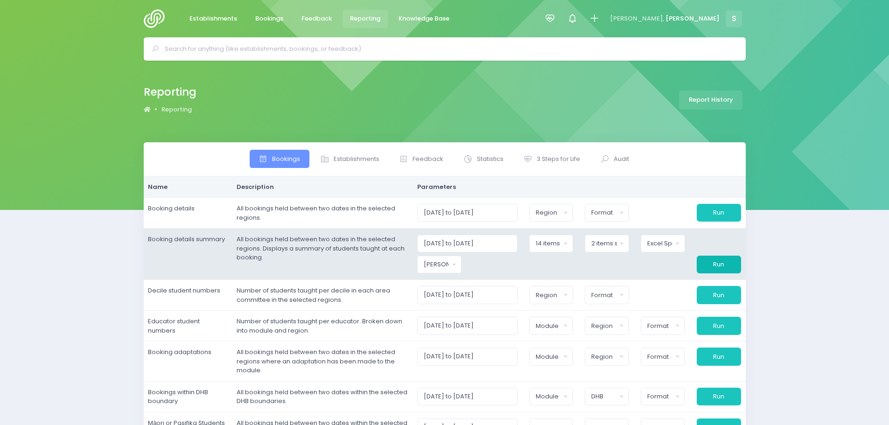
click at [730, 260] on button "Run" at bounding box center [718, 265] width 44 height 18
click at [449, 266] on div "Elysse Renouf" at bounding box center [436, 264] width 25 height 9
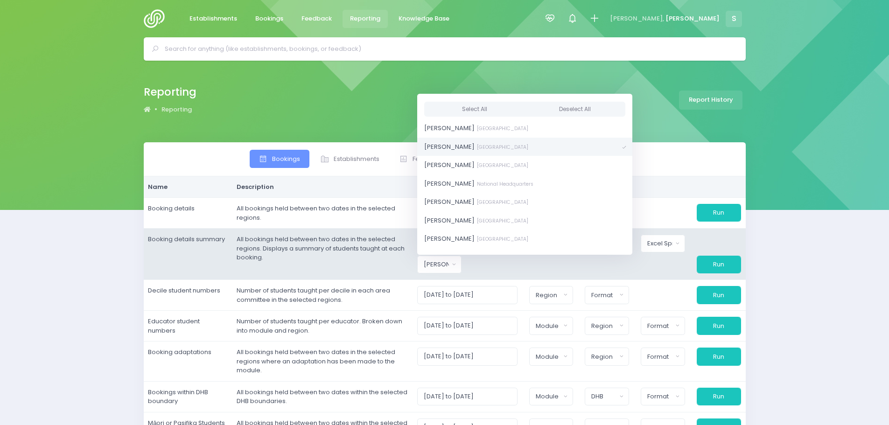
scroll to position [0, 0]
click at [542, 109] on button "Deselect All" at bounding box center [574, 108] width 101 height 15
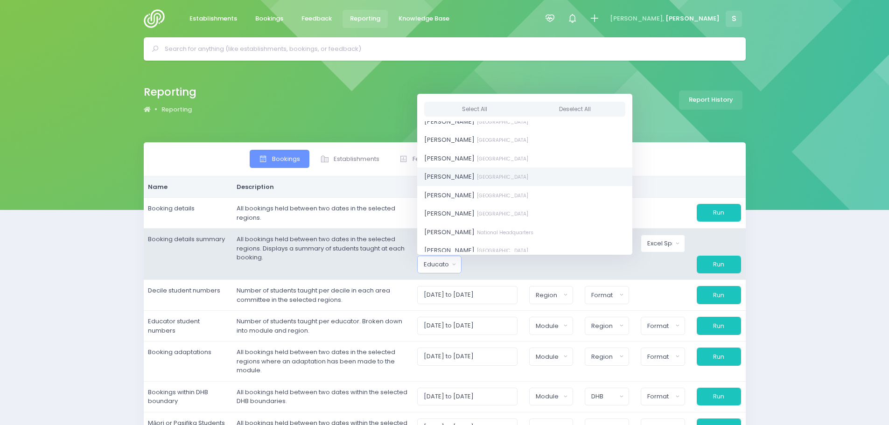
scroll to position [560, 0]
click at [466, 199] on span "Nikki McLauchlan South Island Region" at bounding box center [476, 197] width 104 height 9
select select "499387"
drag, startPoint x: 514, startPoint y: 266, endPoint x: 575, endPoint y: 271, distance: 60.9
click at [517, 267] on div at bounding box center [495, 265] width 56 height 18
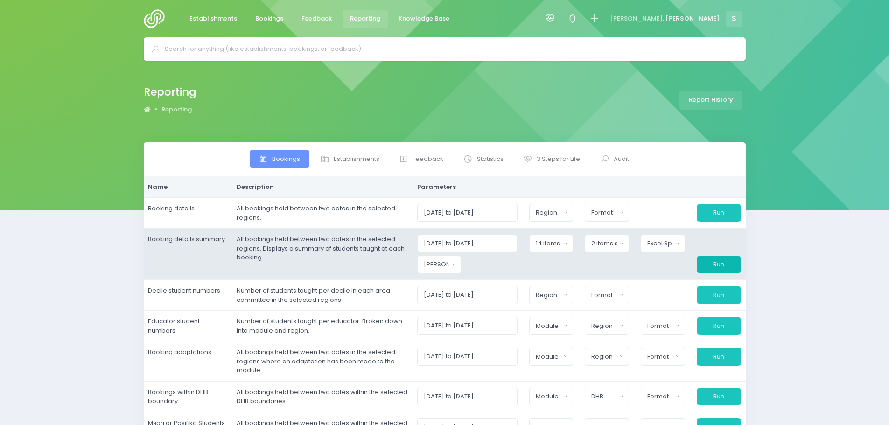
click at [719, 264] on button "Run" at bounding box center [718, 265] width 44 height 18
click at [445, 263] on div "[PERSON_NAME]" at bounding box center [436, 264] width 25 height 9
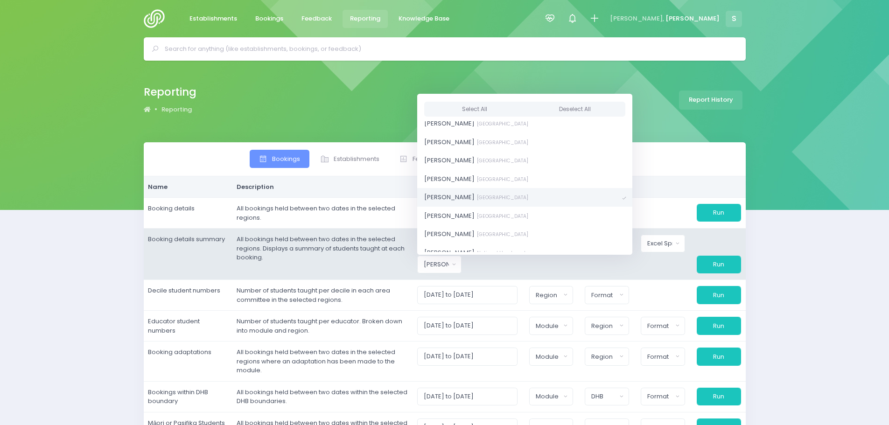
scroll to position [0, 0]
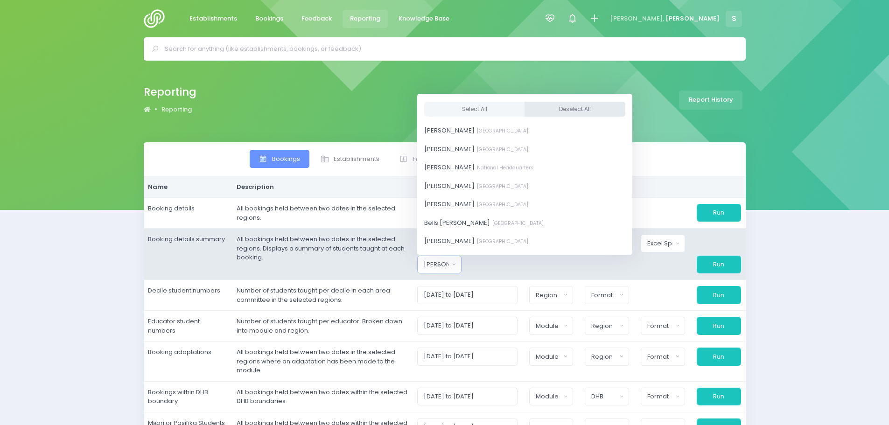
click at [527, 113] on button "Deselect All" at bounding box center [574, 108] width 101 height 15
click at [453, 158] on span "Kathryn Halstead South Island Region" at bounding box center [476, 153] width 104 height 9
select select "493343"
click at [577, 263] on div at bounding box center [551, 265] width 56 height 18
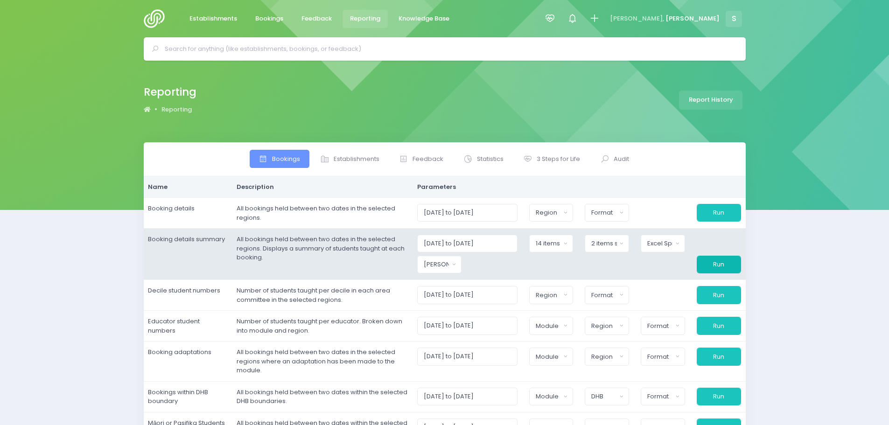
click at [704, 270] on button "Run" at bounding box center [718, 265] width 44 height 18
click at [443, 262] on div "Kathryn Halstead" at bounding box center [436, 264] width 25 height 9
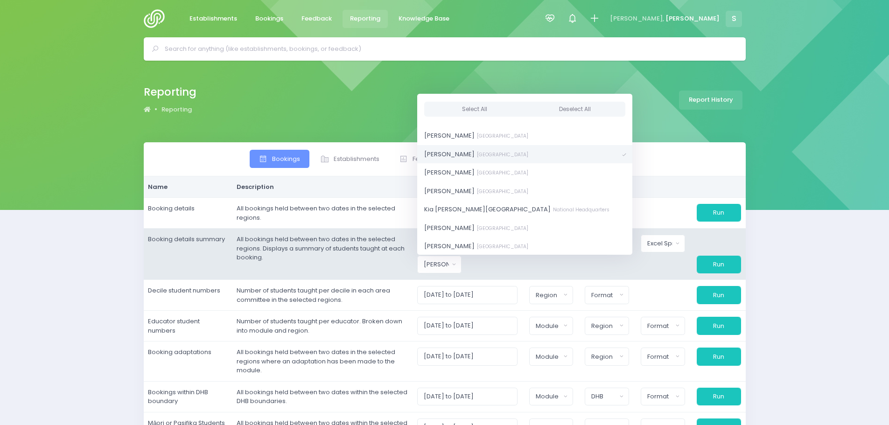
scroll to position [0, 0]
click at [524, 108] on button "Deselect All" at bounding box center [574, 108] width 101 height 15
click at [532, 272] on div at bounding box center [551, 265] width 56 height 18
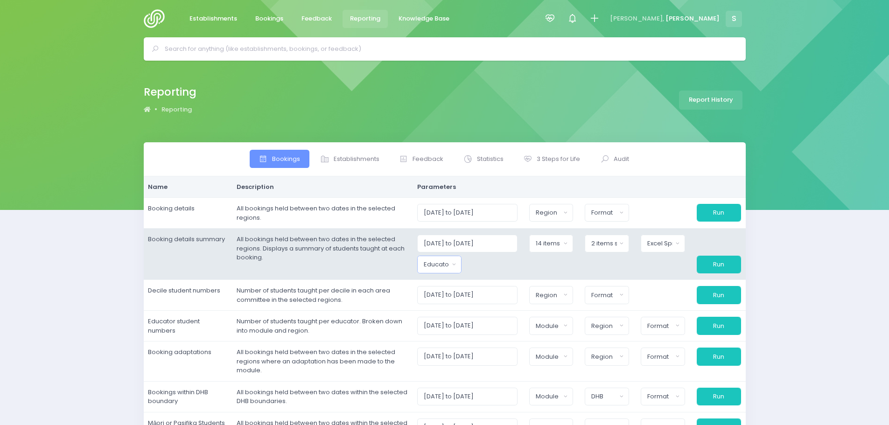
click at [444, 263] on div "Educator" at bounding box center [436, 264] width 25 height 9
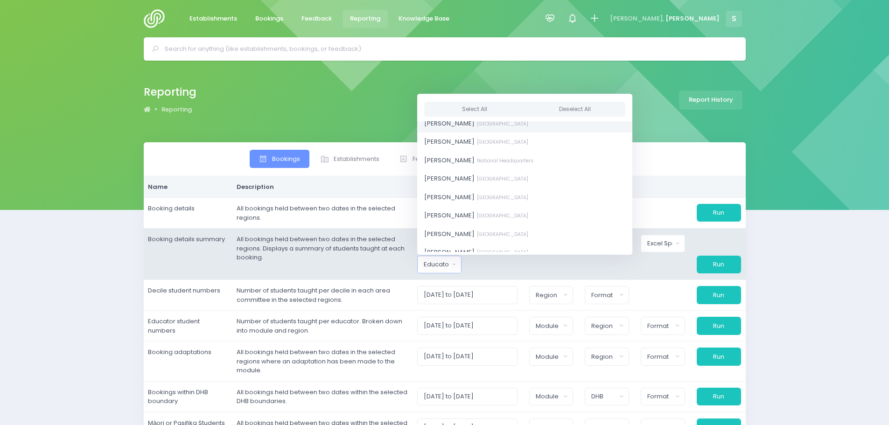
scroll to position [233, 0]
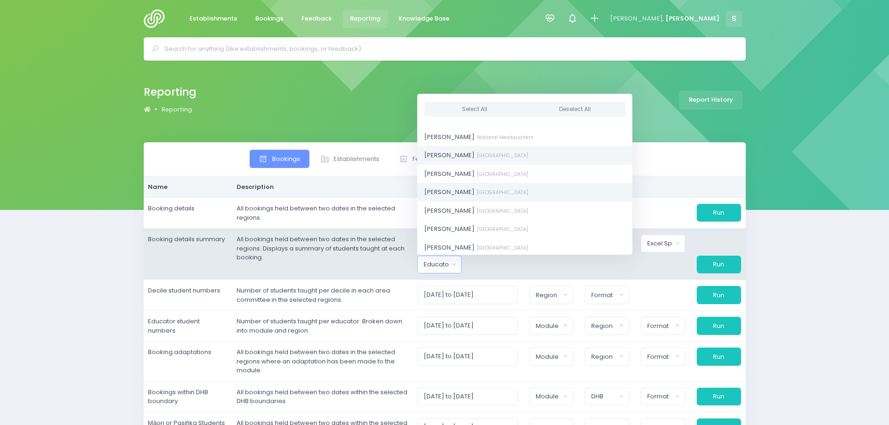
drag, startPoint x: 452, startPoint y: 157, endPoint x: 464, endPoint y: 190, distance: 35.6
click at [452, 157] on span "Jel Pollock Central Region" at bounding box center [476, 155] width 104 height 9
select select "365055"
click at [510, 264] on div at bounding box center [495, 265] width 56 height 18
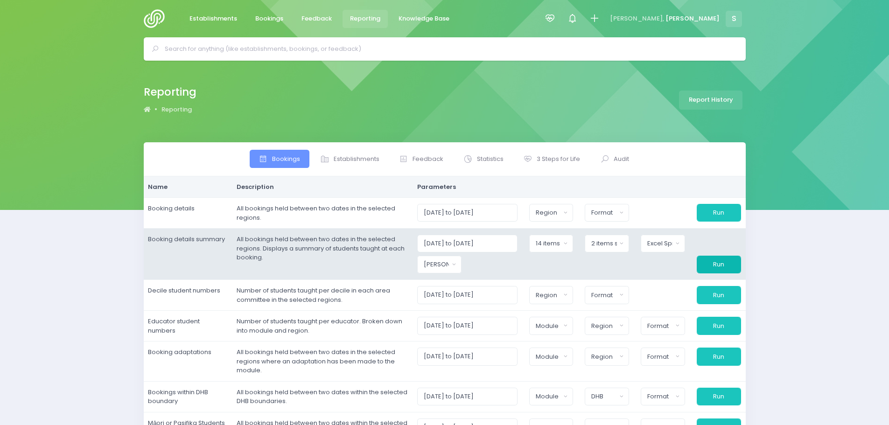
click at [707, 264] on button "Run" at bounding box center [718, 265] width 44 height 18
click at [449, 264] on div "Jel Pollock" at bounding box center [436, 264] width 25 height 9
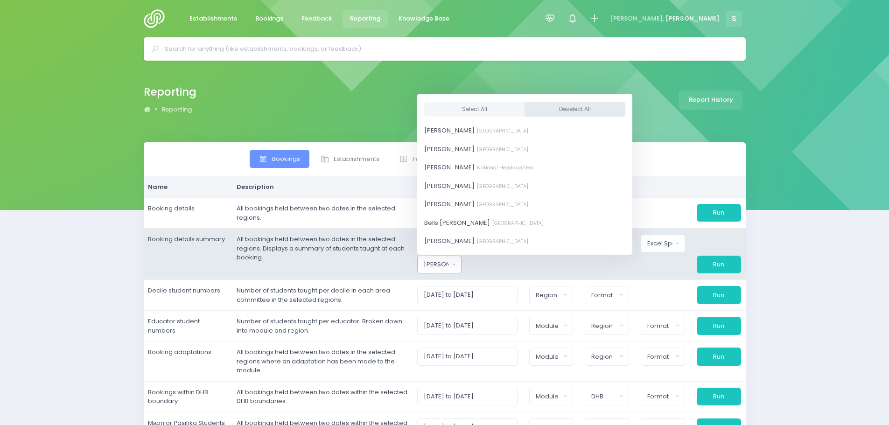
click at [560, 107] on button "Deselect All" at bounding box center [574, 108] width 101 height 15
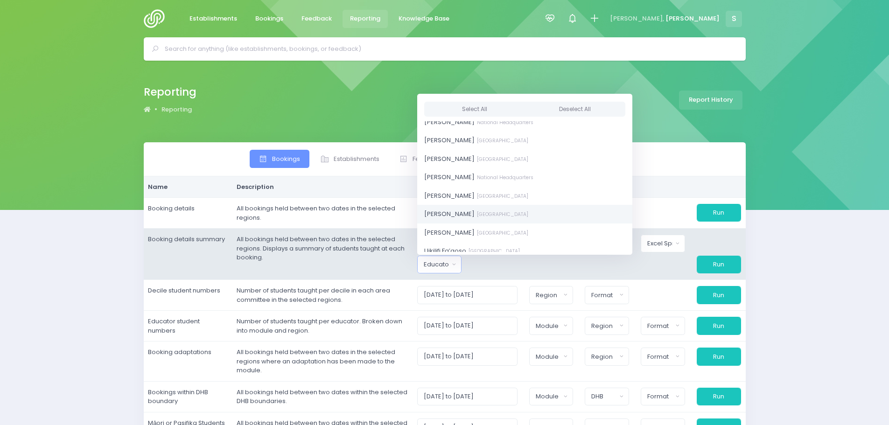
scroll to position [699, 0]
click at [455, 205] on span "Susan Manning Central Region" at bounding box center [476, 205] width 104 height 9
select select "178963"
click at [479, 270] on div at bounding box center [495, 265] width 56 height 18
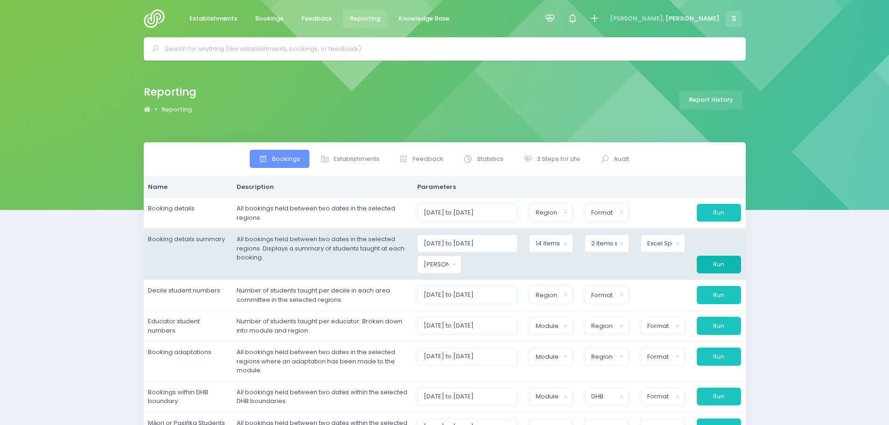
click at [719, 267] on button "Run" at bounding box center [718, 265] width 44 height 18
click at [457, 267] on button "Susan Manning" at bounding box center [439, 265] width 44 height 18
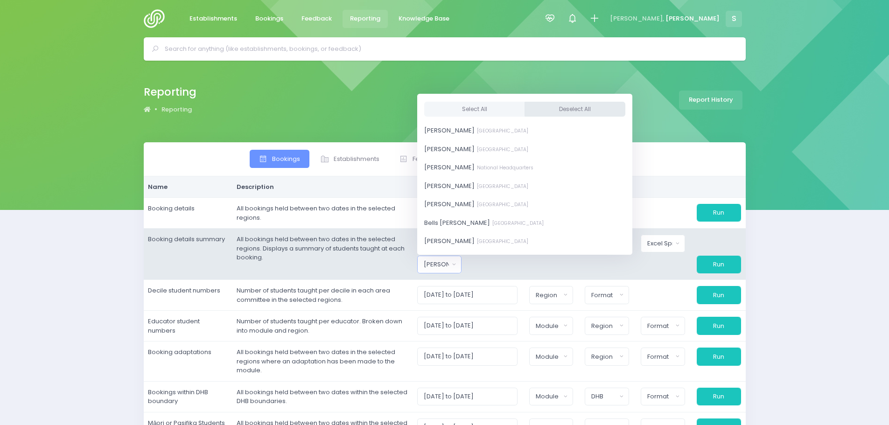
click at [524, 108] on button "Deselect All" at bounding box center [574, 108] width 101 height 15
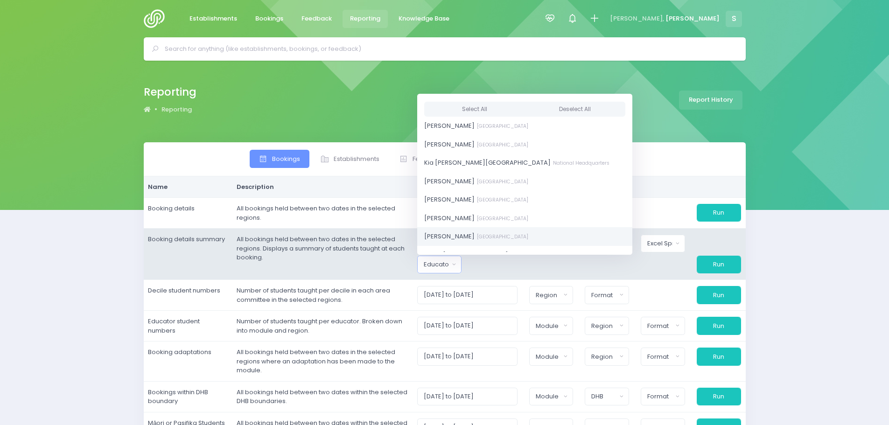
click at [452, 234] on span "Liss Bailey Central Region" at bounding box center [476, 236] width 104 height 9
select select "368475"
drag, startPoint x: 535, startPoint y: 276, endPoint x: 582, endPoint y: 277, distance: 46.6
click at [537, 276] on td "01/07/2025 to 30/06/2026 Clued up Camper Community Education Community Educatio…" at bounding box center [578, 254] width 333 height 51
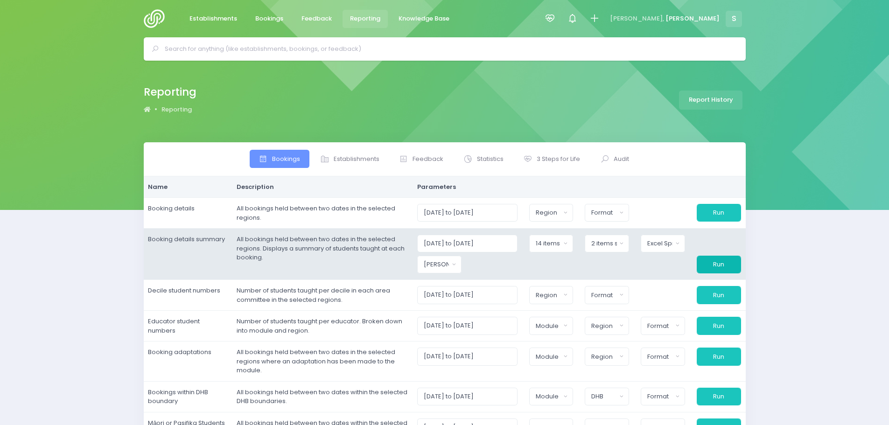
click at [718, 271] on button "Run" at bounding box center [718, 265] width 44 height 18
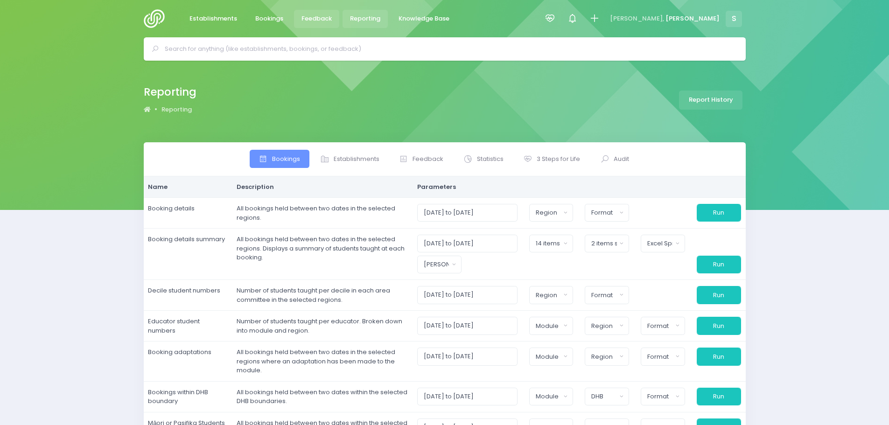
click at [318, 21] on span "Feedback" at bounding box center [316, 18] width 30 height 9
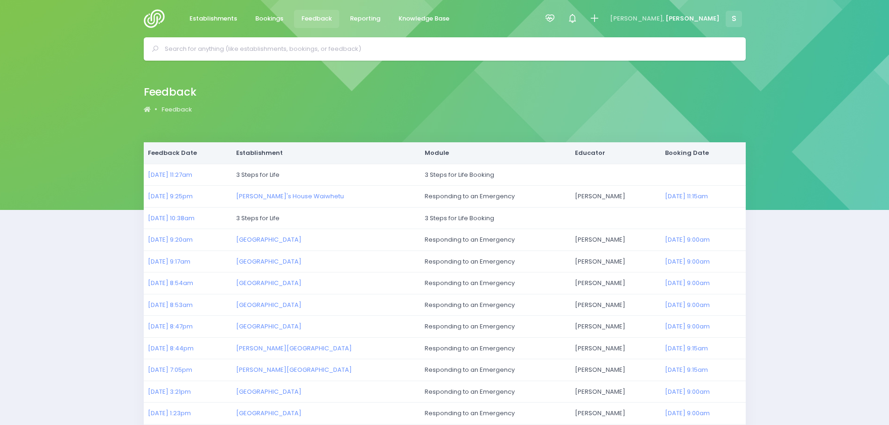
click at [241, 48] on input "text" at bounding box center [449, 49] width 568 height 14
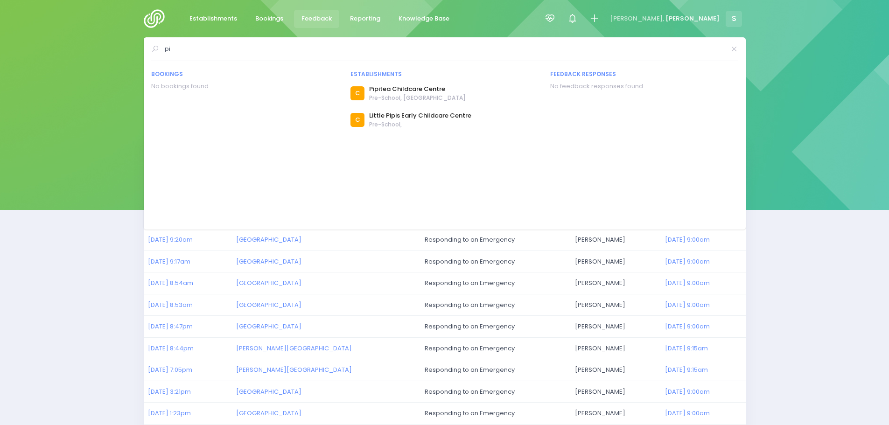
type input "p"
type input "n"
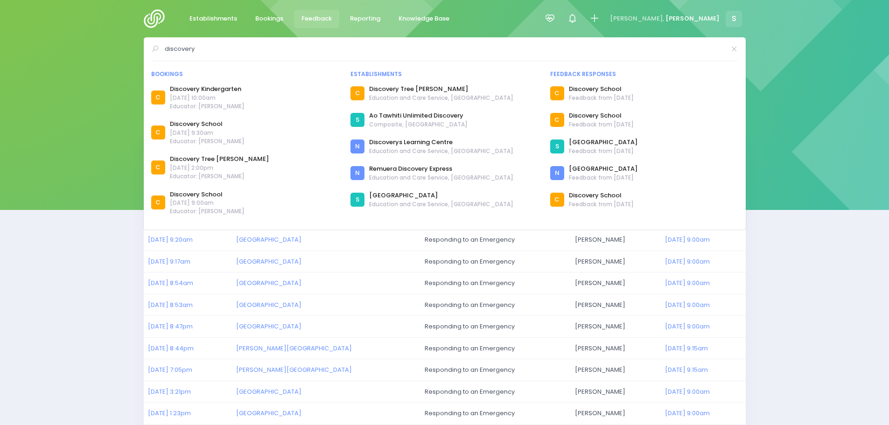
type input "discovery"
click at [151, 13] on img at bounding box center [157, 18] width 27 height 19
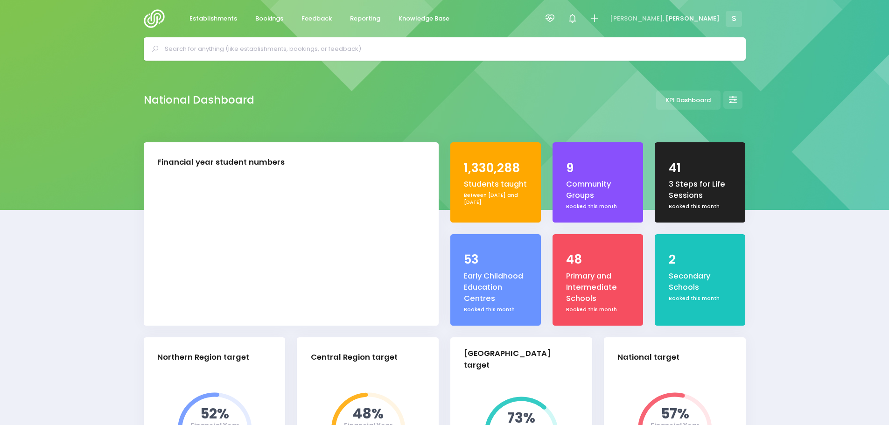
select select "5"
